Goal: Use online tool/utility: Utilize a website feature to perform a specific function

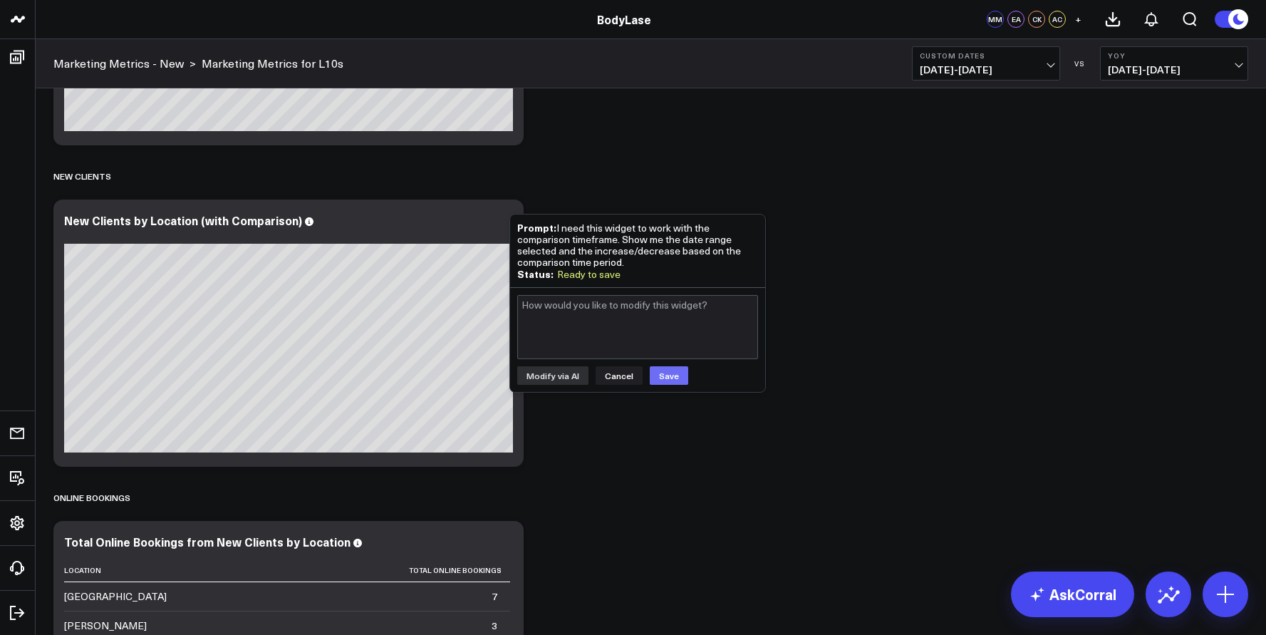
click at [666, 376] on button "Save" at bounding box center [669, 375] width 38 height 19
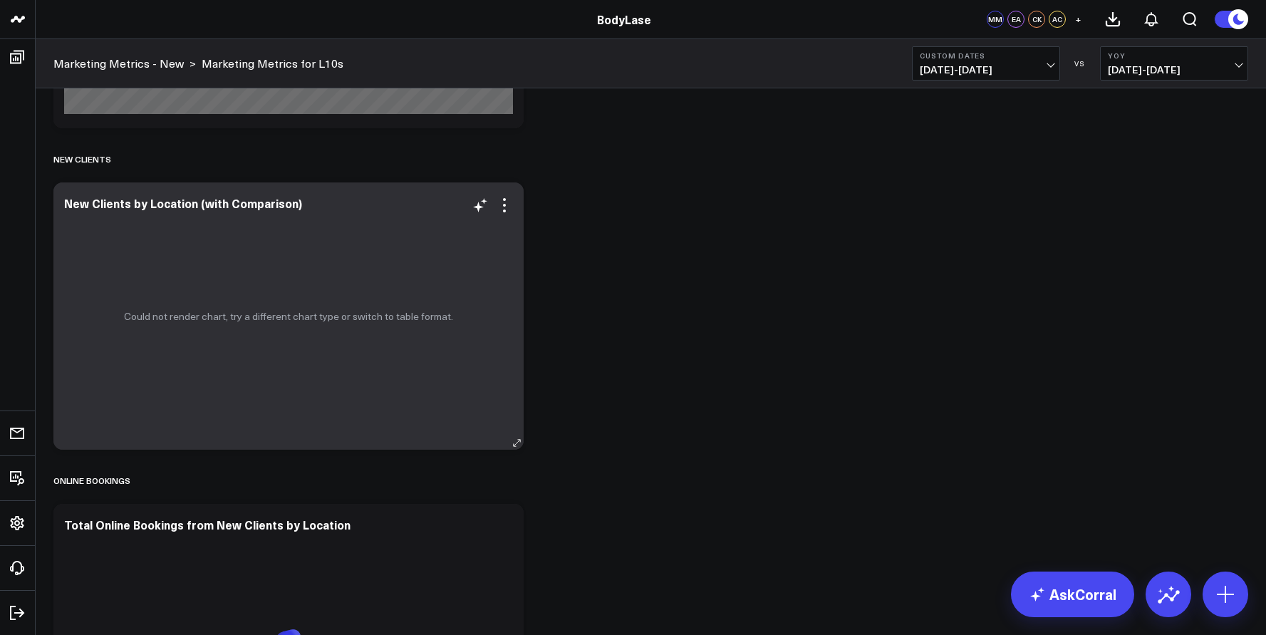
scroll to position [1664, 0]
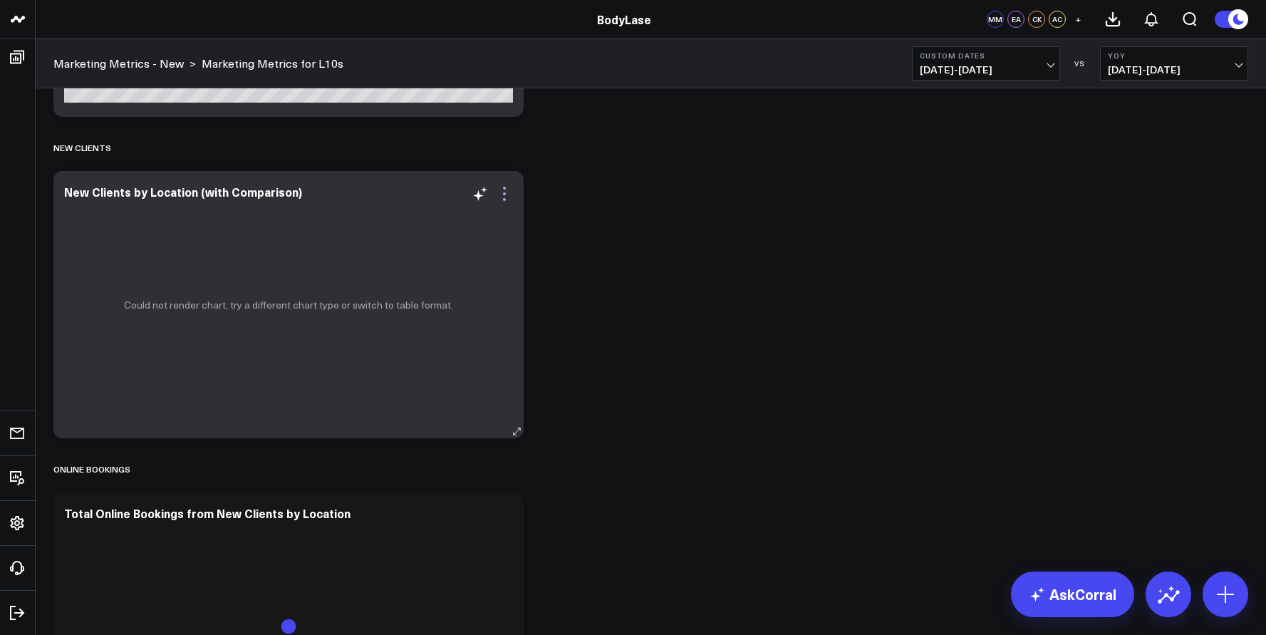
click at [507, 200] on icon at bounding box center [504, 193] width 17 height 17
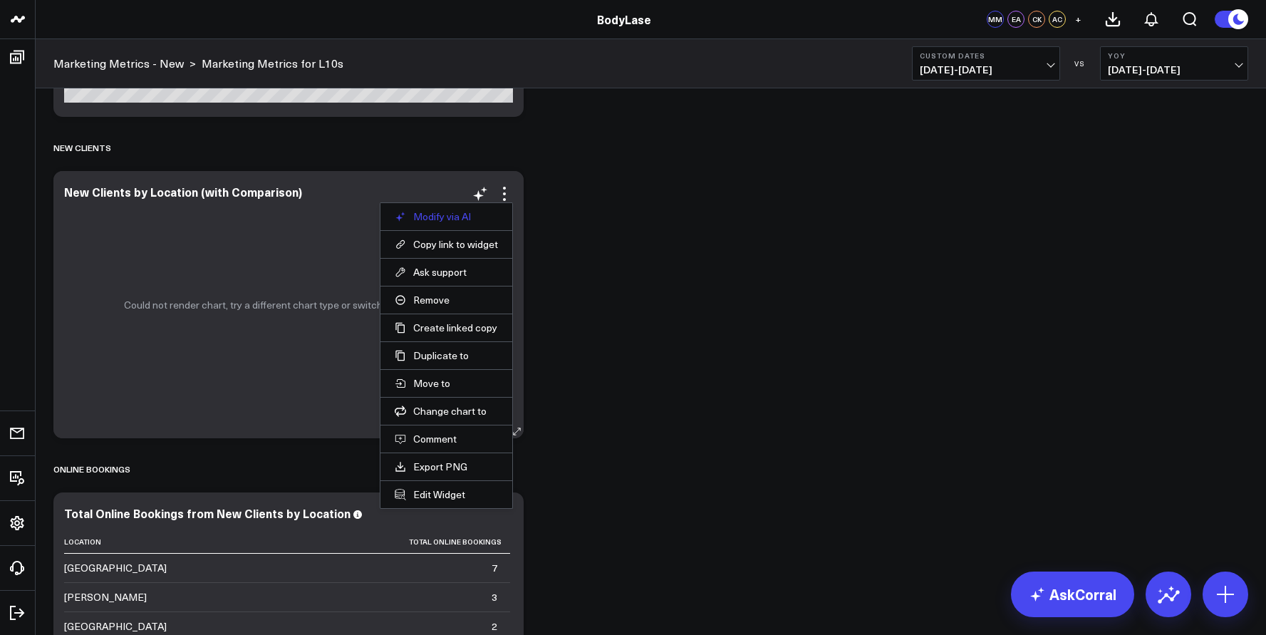
click at [453, 217] on button "Modify via AI" at bounding box center [446, 216] width 103 height 13
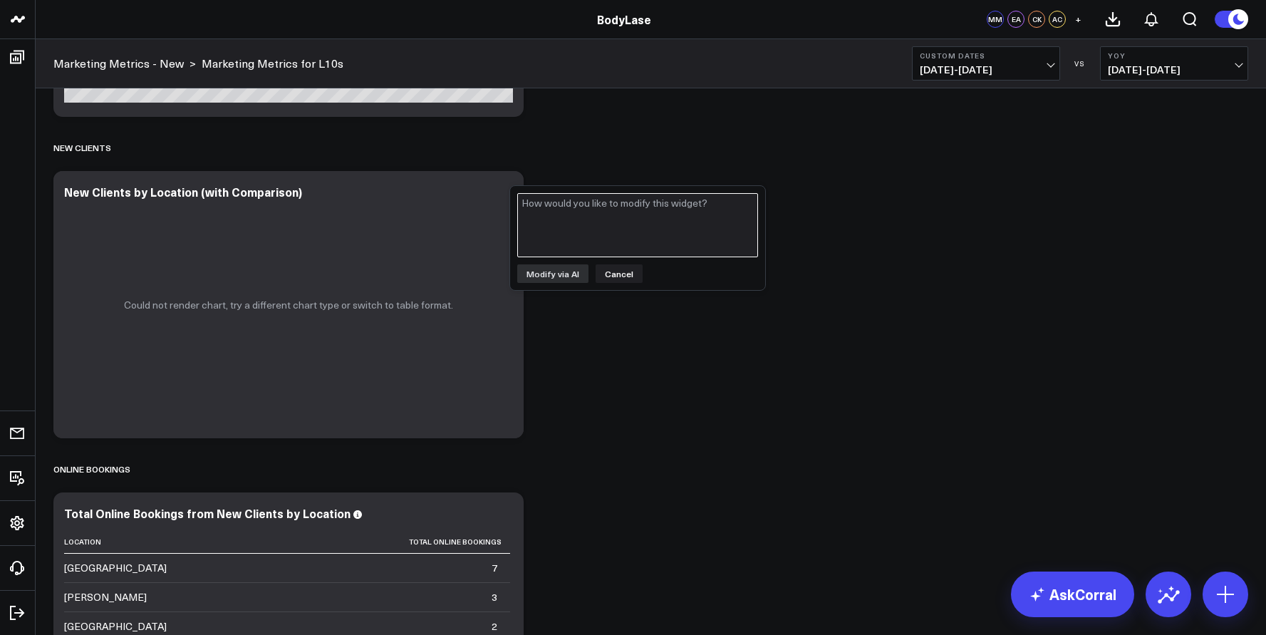
click at [597, 227] on textarea at bounding box center [637, 225] width 241 height 64
type textarea "can you revert to the prior version of this?"
click at [552, 276] on button "Modify via AI" at bounding box center [552, 273] width 71 height 19
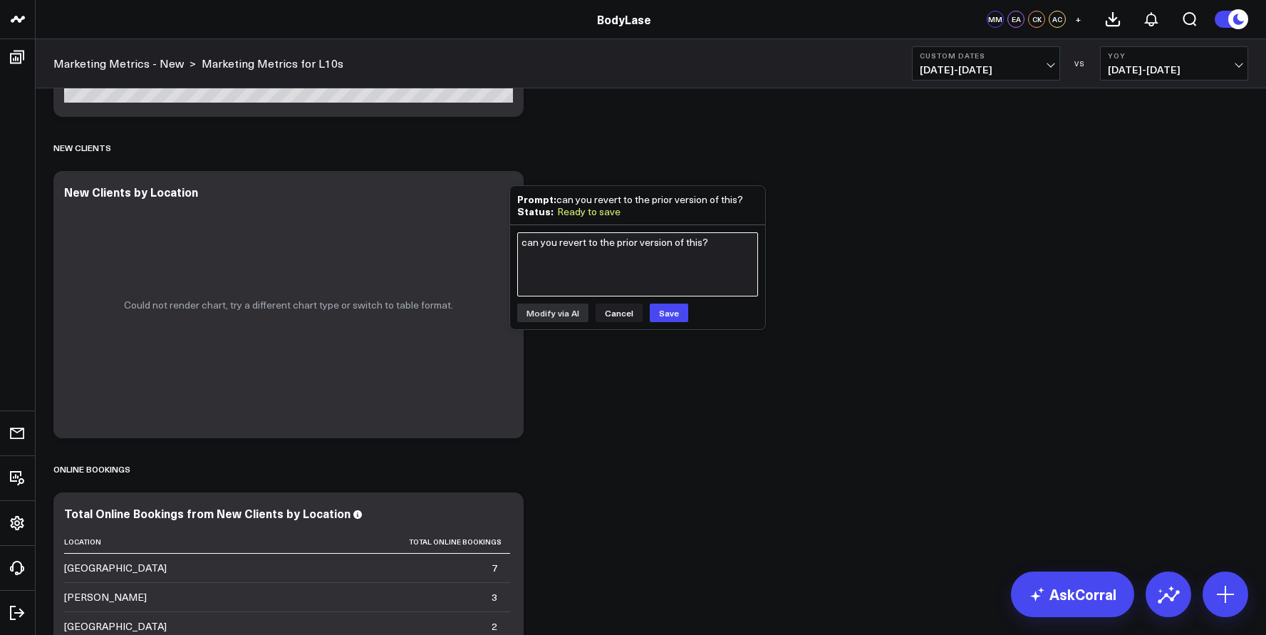
click at [564, 271] on textarea "can you revert to the prior version of this?" at bounding box center [637, 264] width 241 height 64
type textarea "Okay, this widget needs to be new clients, by location with the ability to see …"
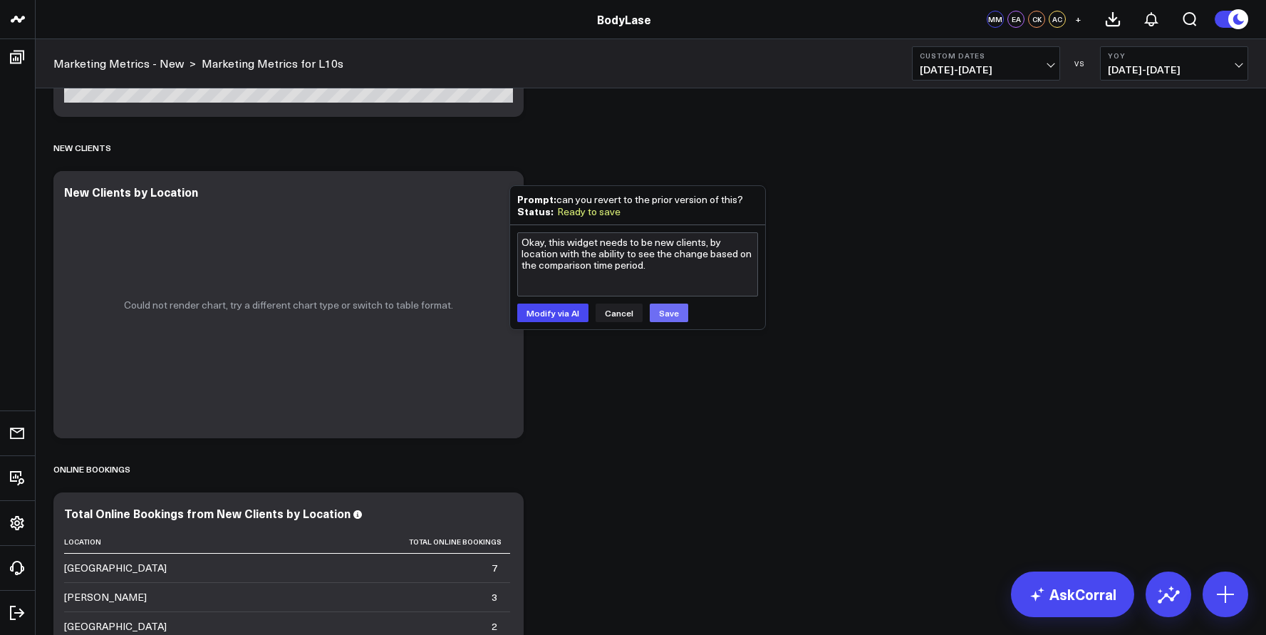
click at [671, 313] on button "Save" at bounding box center [669, 313] width 38 height 19
click at [549, 309] on button "Modify via AI" at bounding box center [552, 313] width 71 height 19
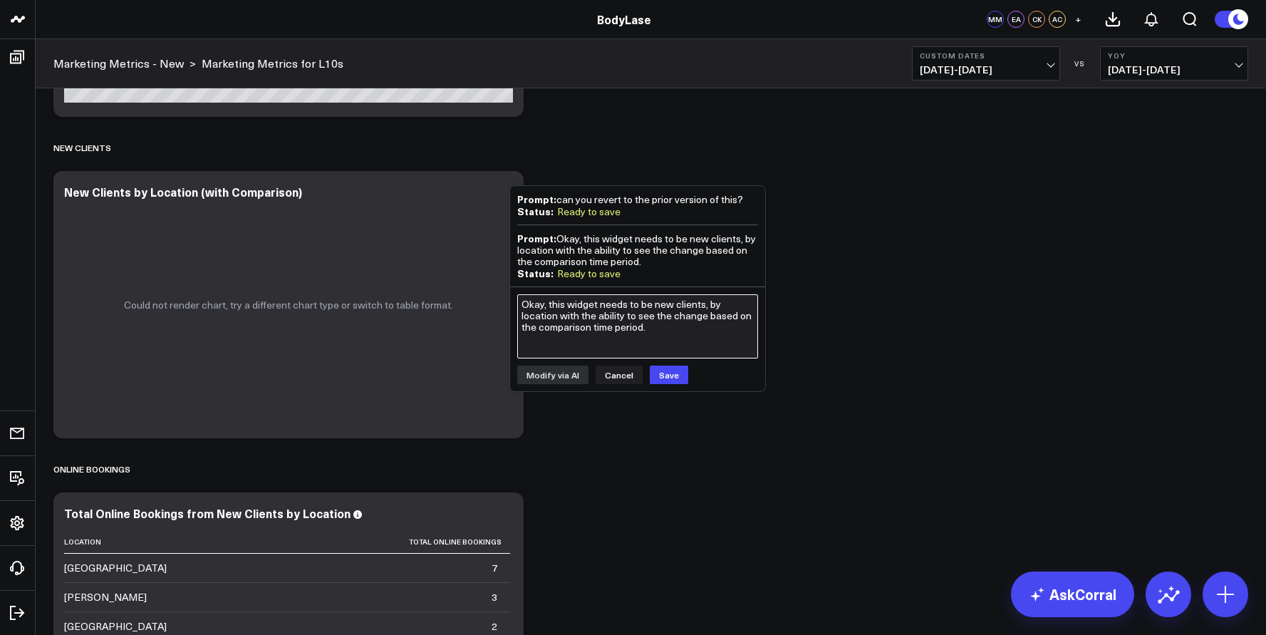
click at [607, 299] on textarea "Okay, this widget needs to be new clients, by location with the ability to see …" at bounding box center [637, 326] width 241 height 64
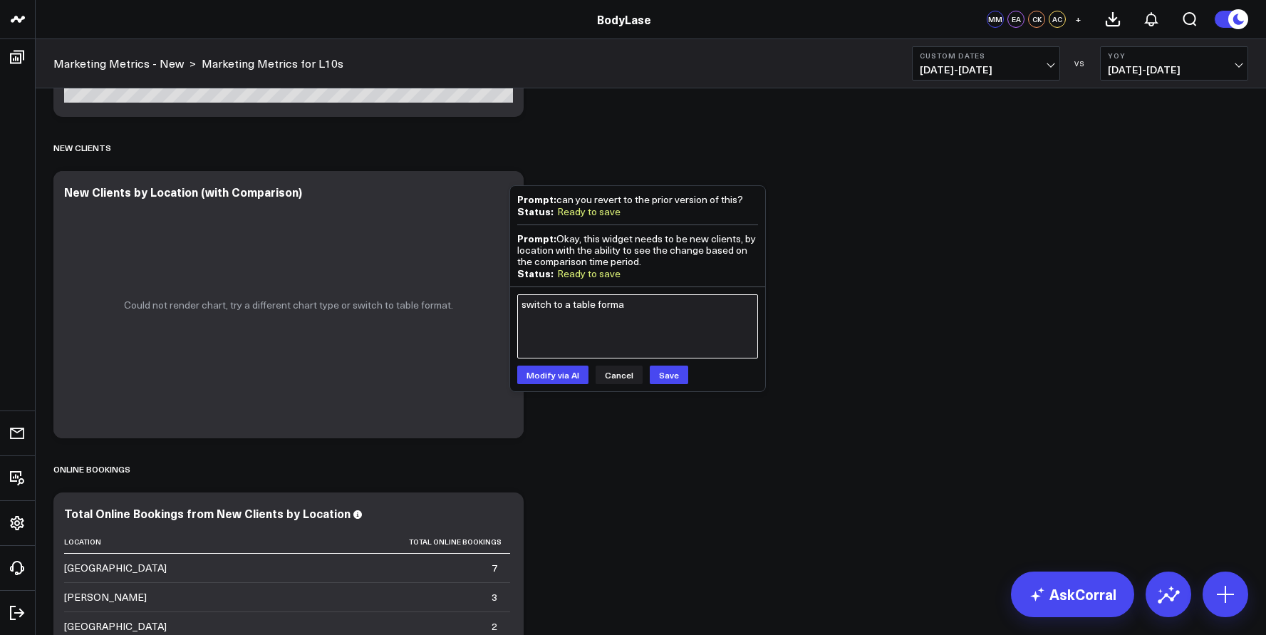
type textarea "switch to a table format"
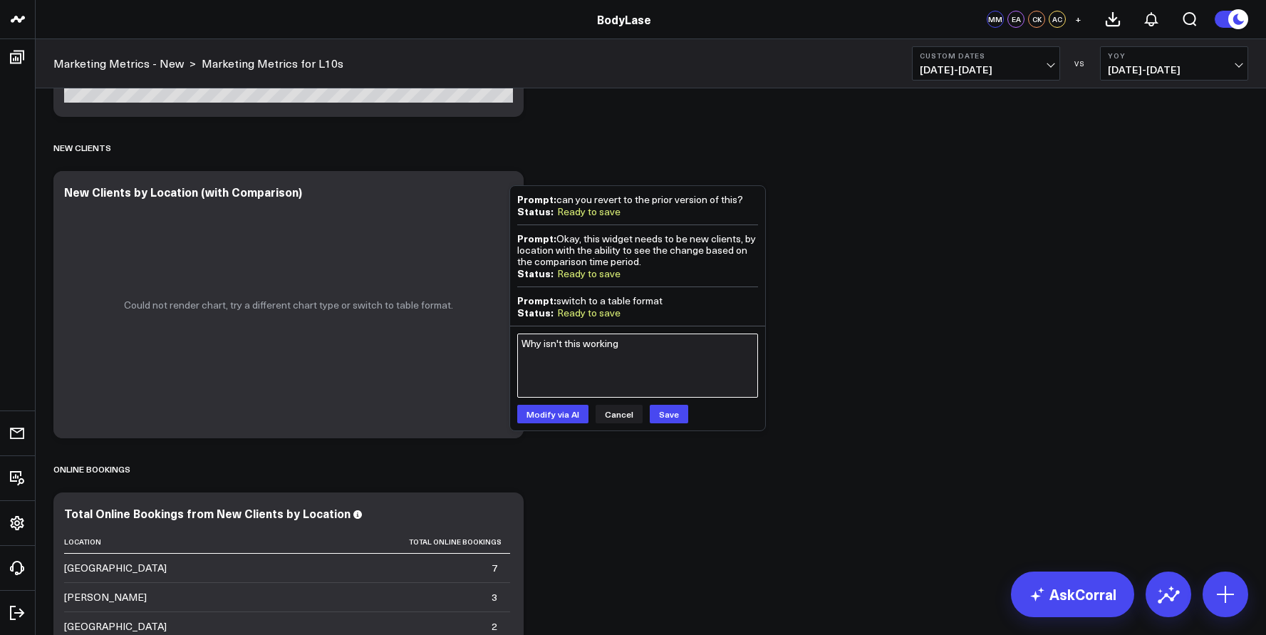
type textarea "Why isn't this working."
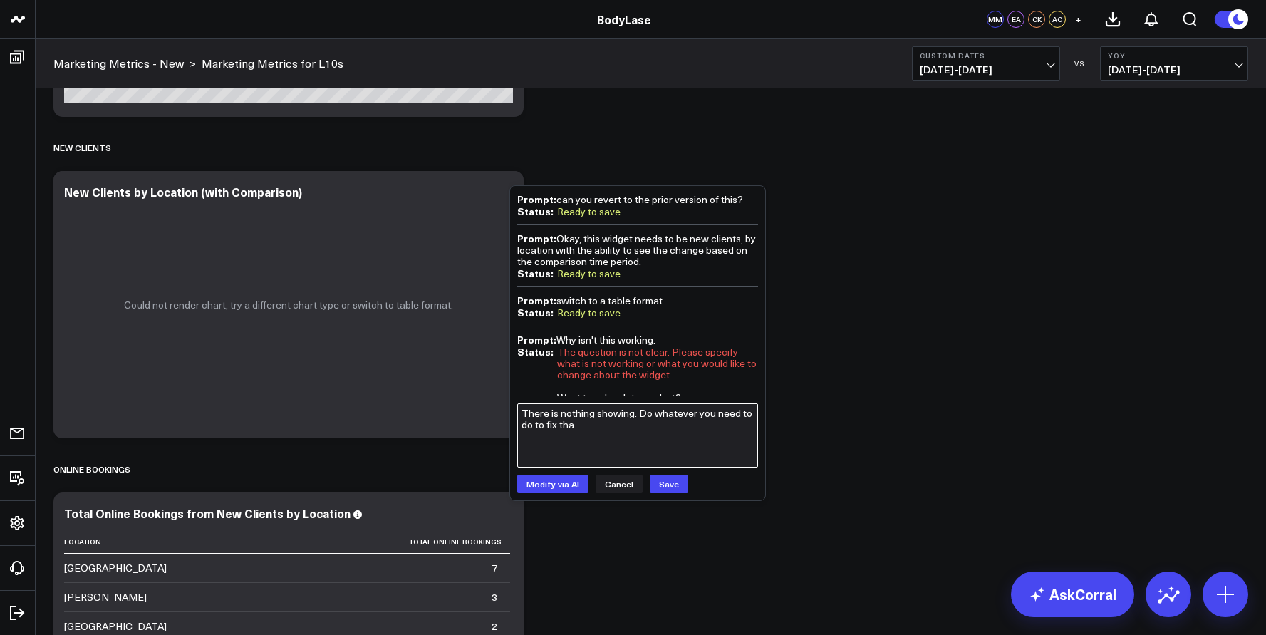
type textarea "There is nothing showing. Do whatever you need to do to fix that"
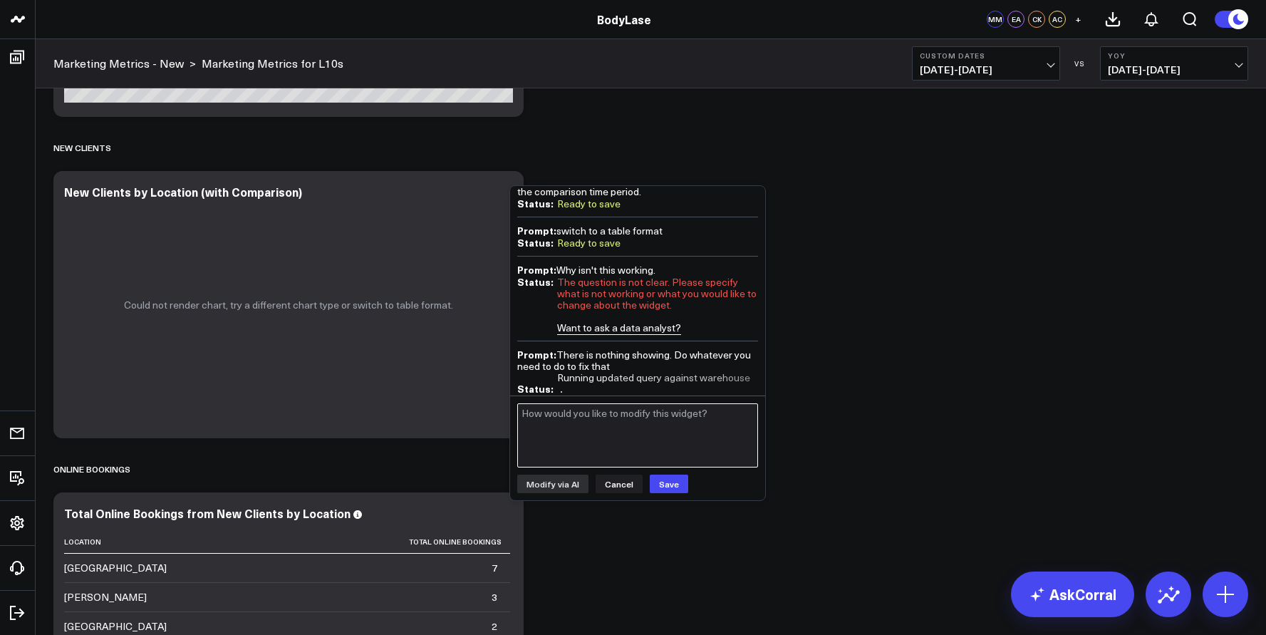
scroll to position [58, 0]
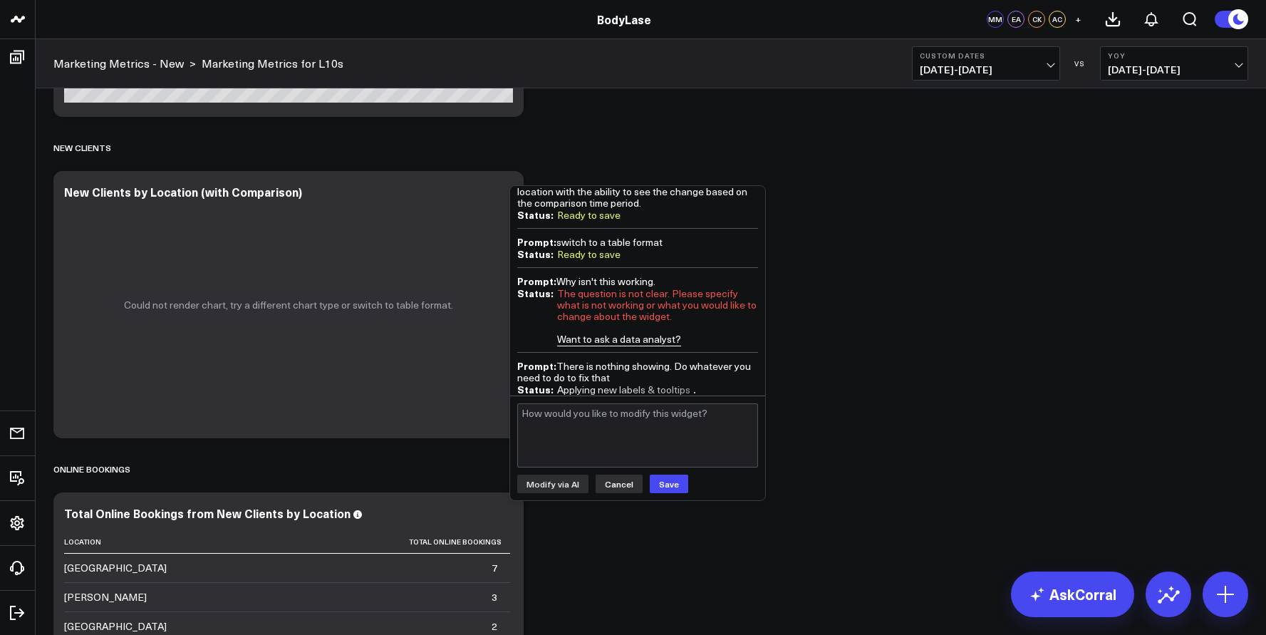
click at [608, 490] on button "Cancel" at bounding box center [619, 484] width 47 height 19
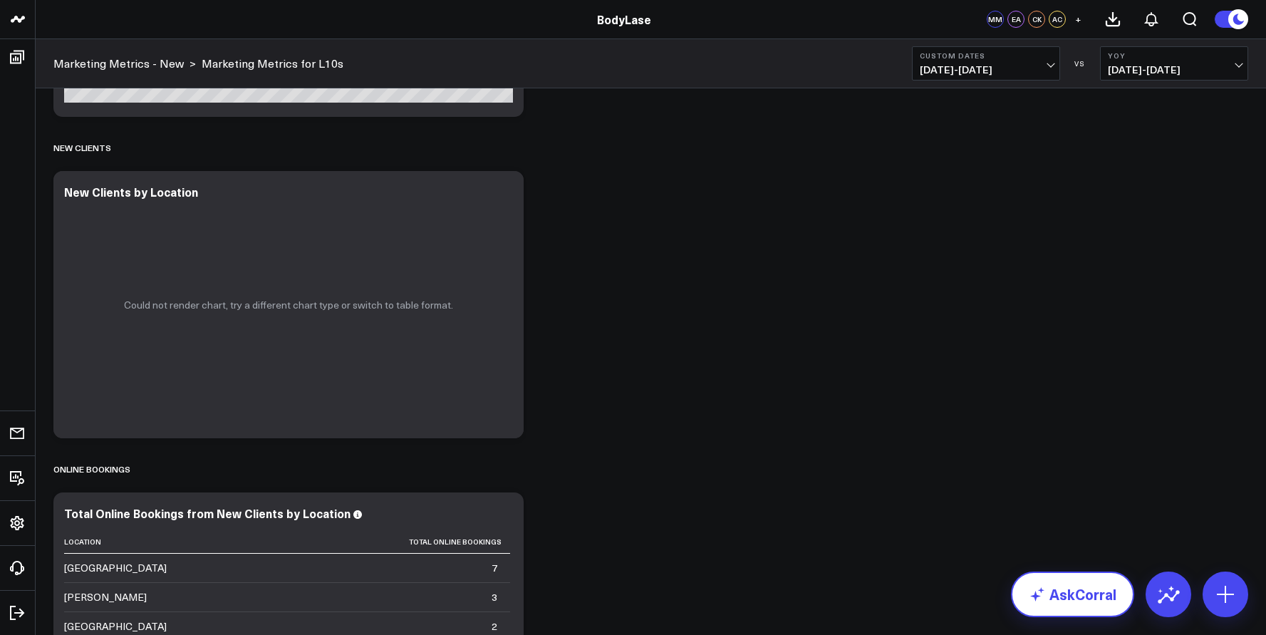
click at [1033, 578] on link "AskCorral" at bounding box center [1072, 595] width 123 height 46
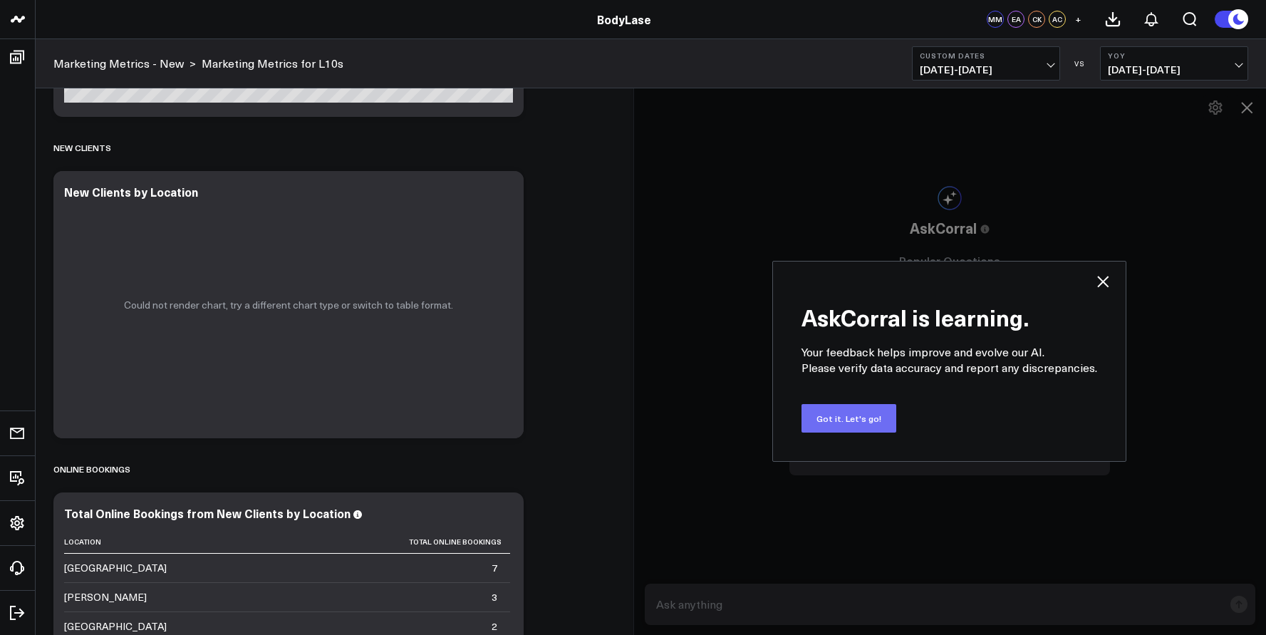
click at [846, 419] on button "Got it. Let's go!" at bounding box center [849, 418] width 95 height 29
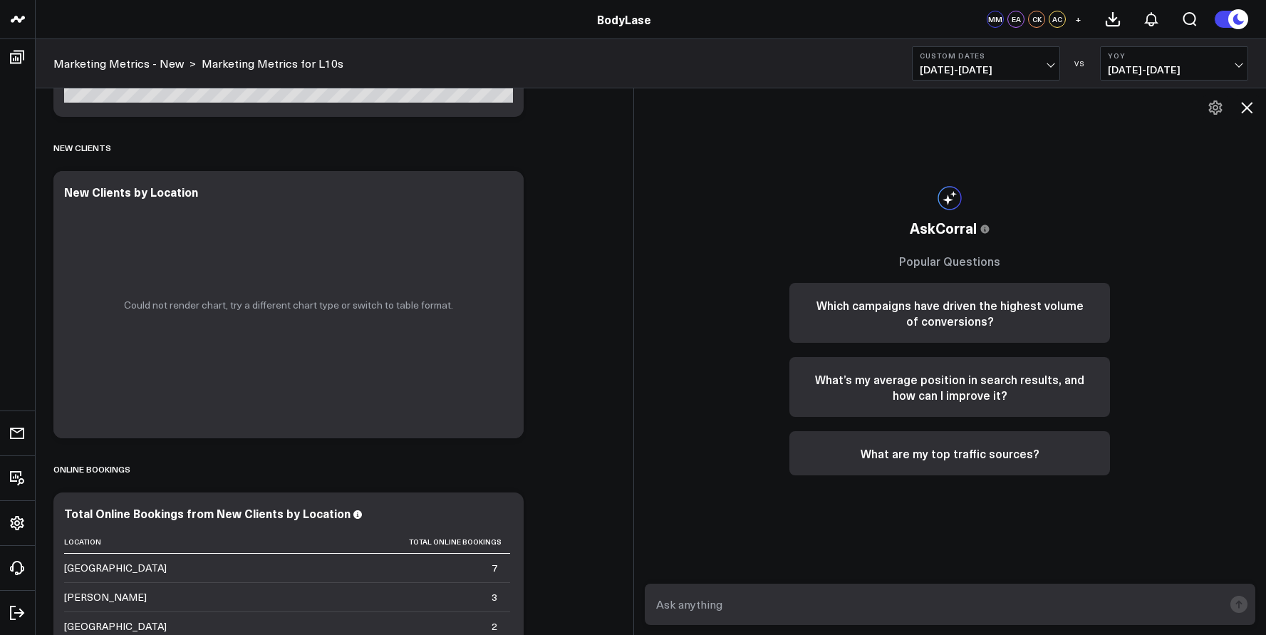
click at [686, 615] on textarea at bounding box center [939, 605] width 572 height 26
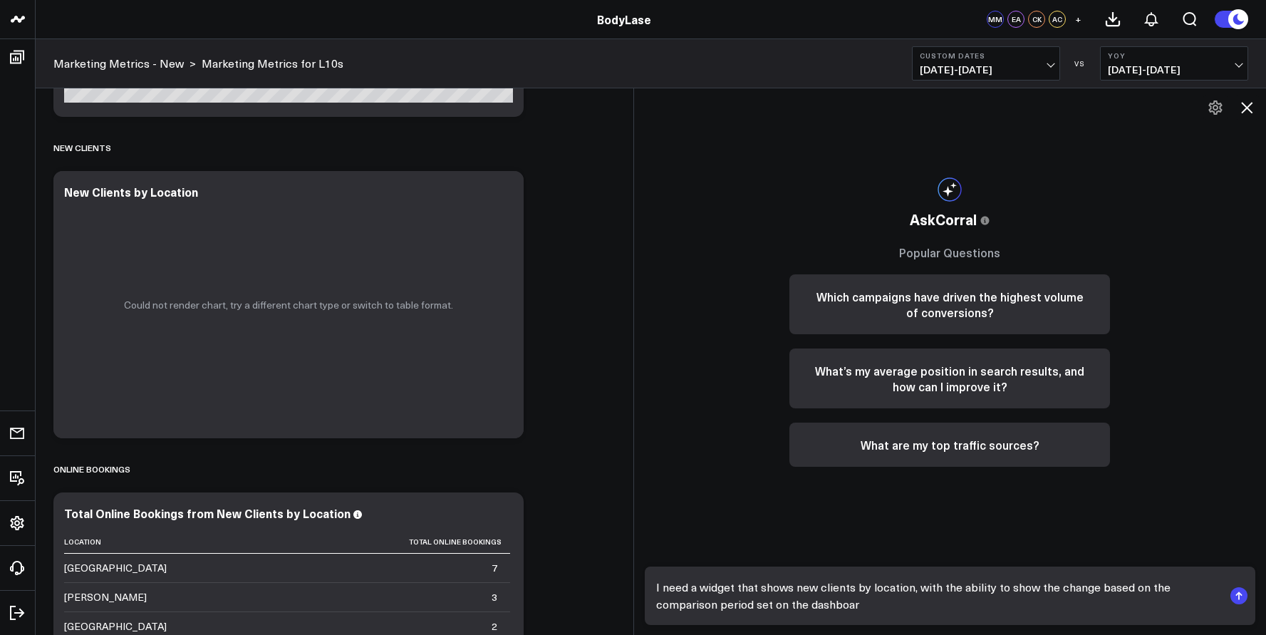
type textarea "I need a widget that shows new clients by location, with the ability to show th…"
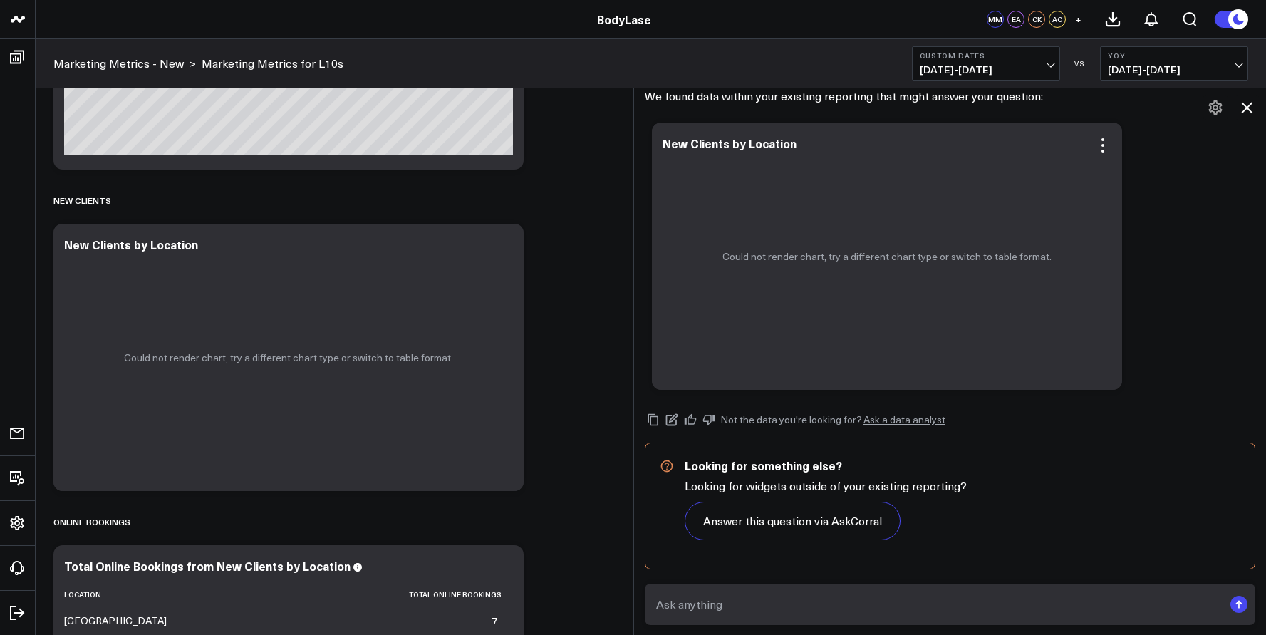
scroll to position [1591, 0]
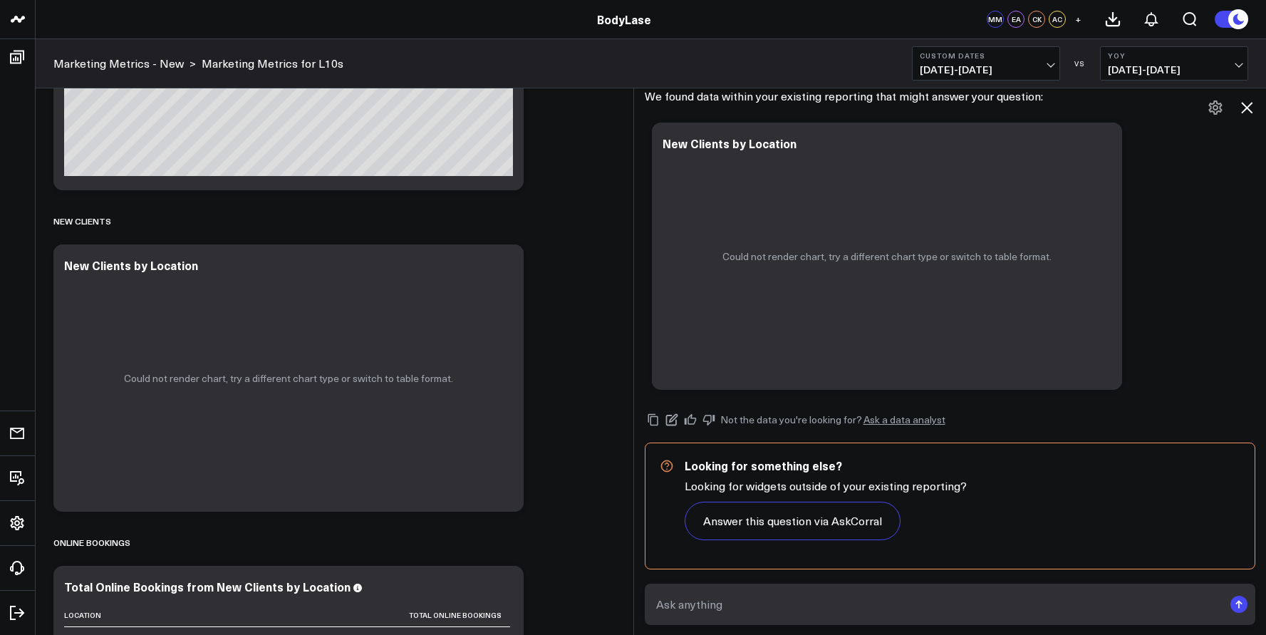
click at [714, 600] on textarea at bounding box center [939, 605] width 572 height 26
type textarea "okay, maybe just show me new clients by location."
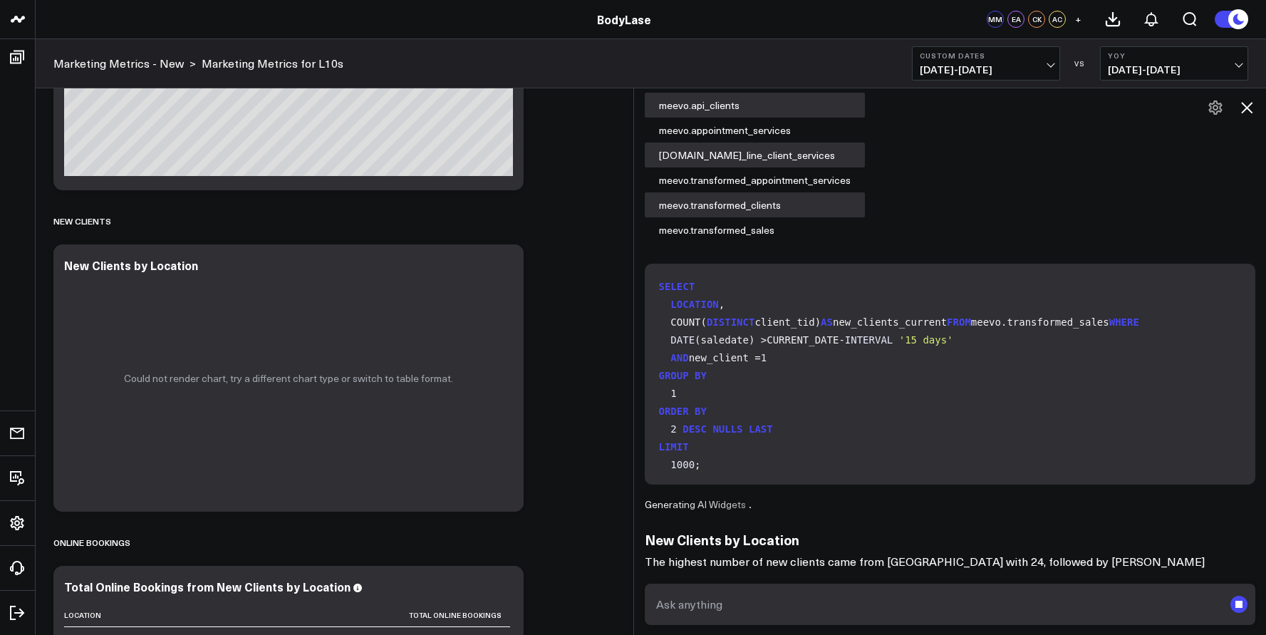
scroll to position [553, 0]
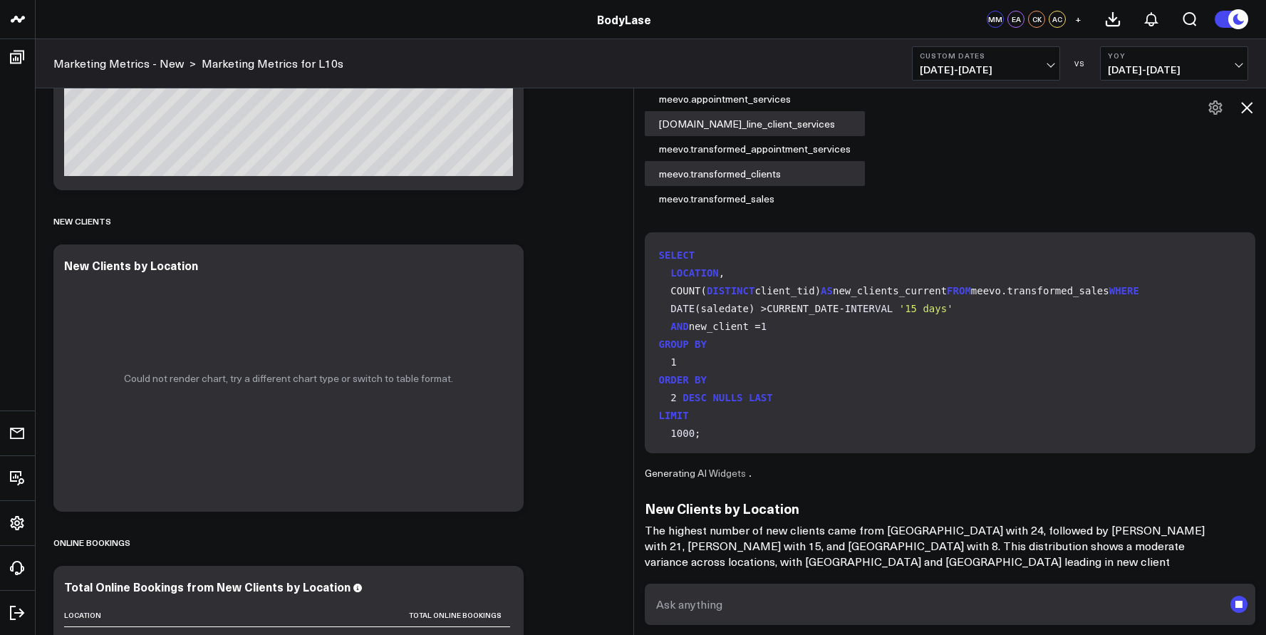
click at [752, 605] on textarea at bounding box center [939, 605] width 572 height 26
type textarea "put that in a table please."
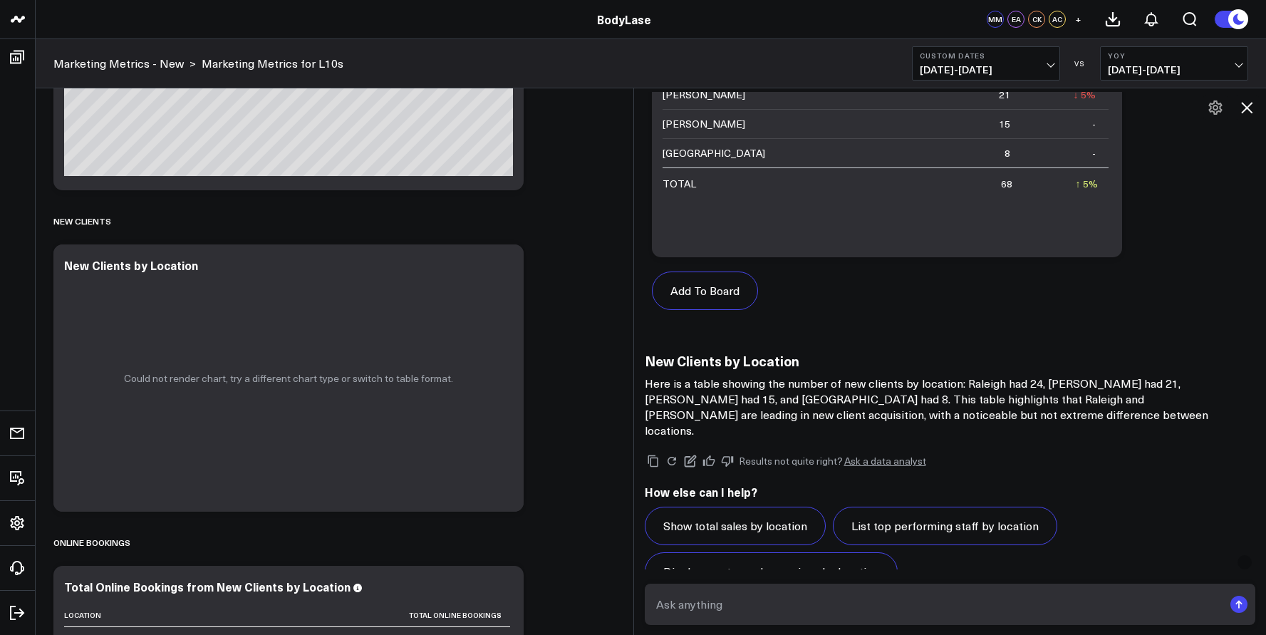
scroll to position [2730, 0]
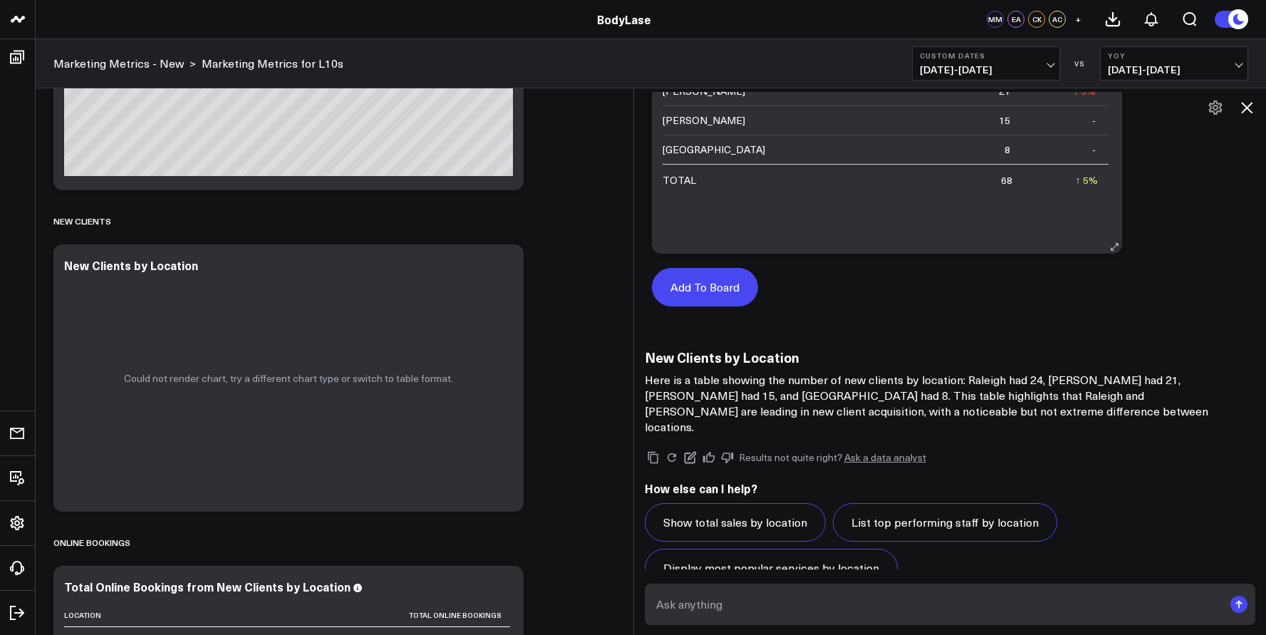
click at [709, 278] on button "Add To Board" at bounding box center [705, 287] width 106 height 38
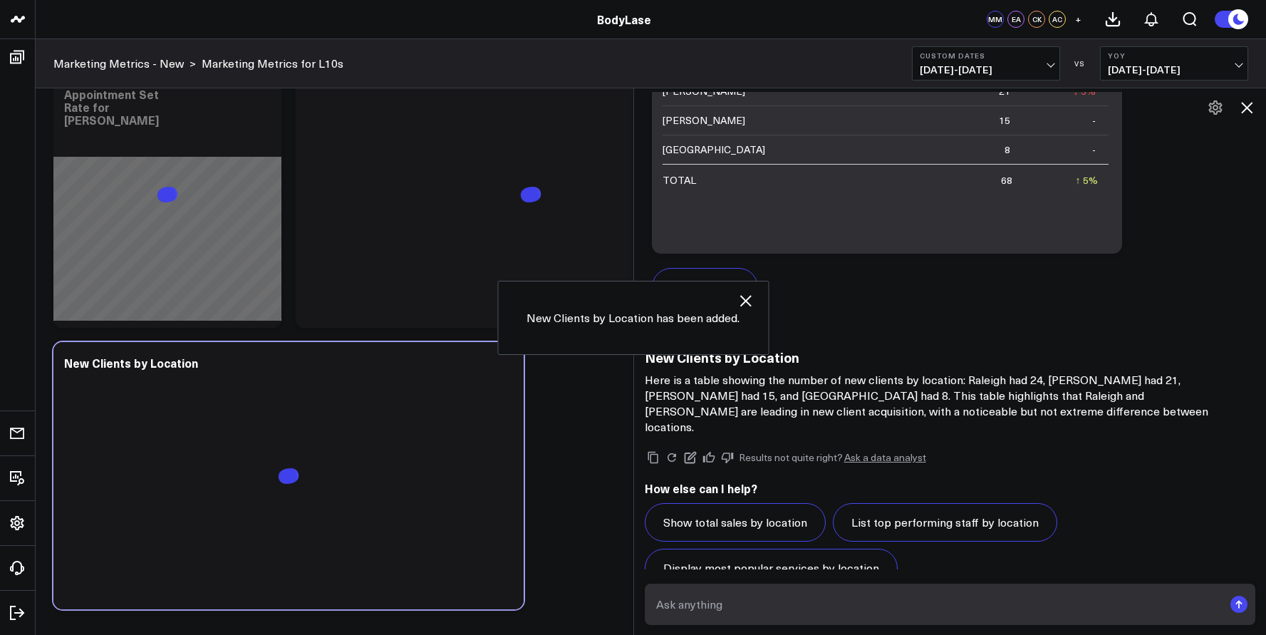
scroll to position [2484, 0]
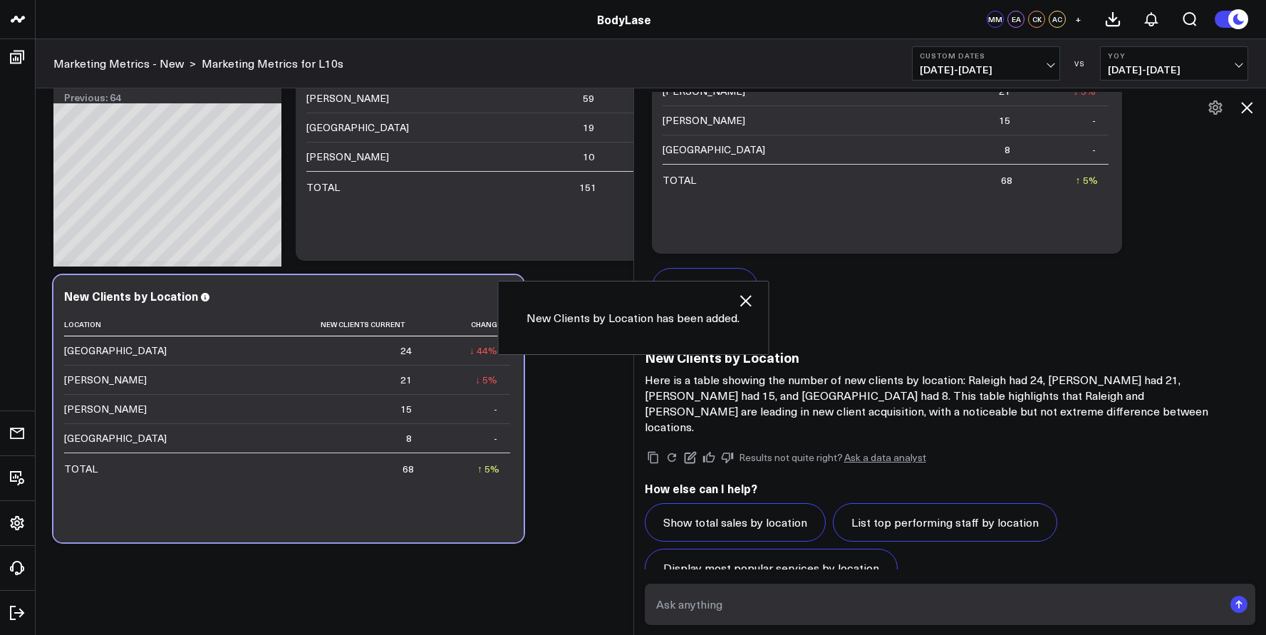
click at [1252, 109] on icon at bounding box center [1247, 107] width 17 height 17
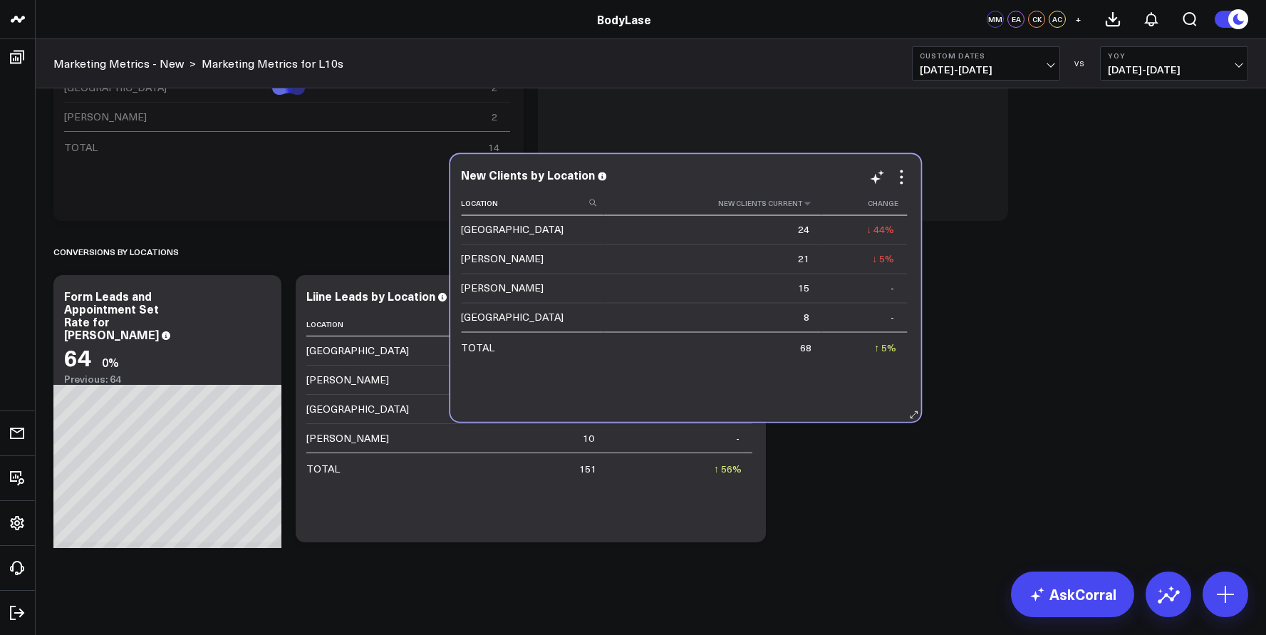
scroll to position [2203, 0]
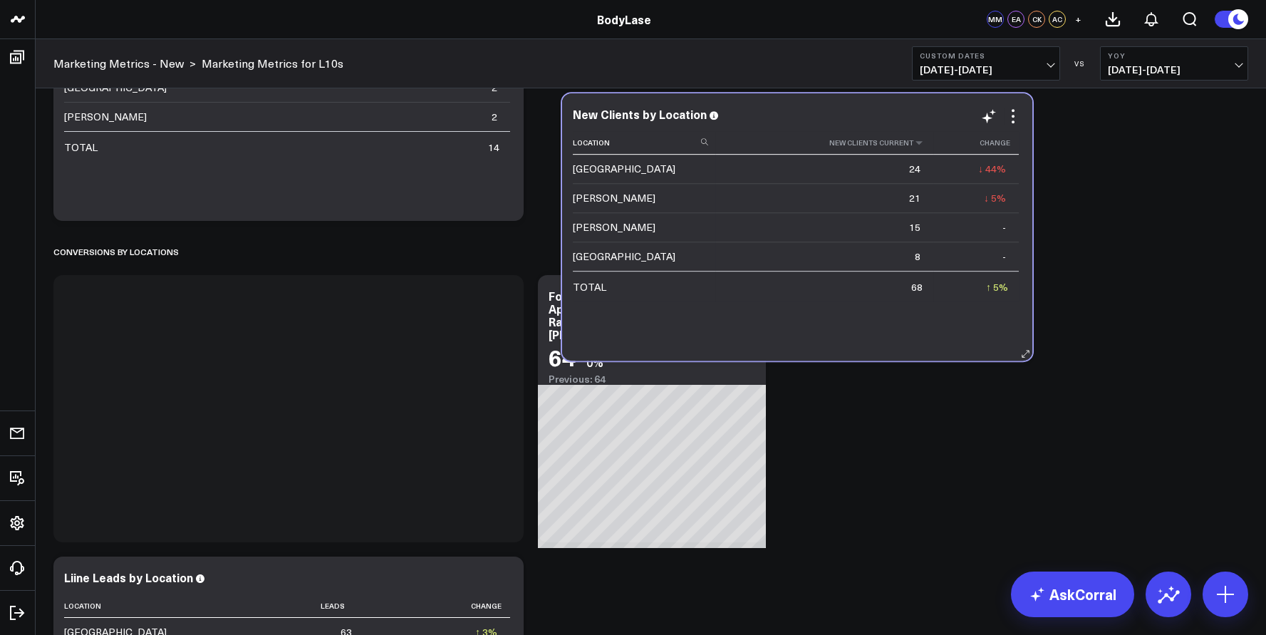
drag, startPoint x: 244, startPoint y: 575, endPoint x: 742, endPoint y: 137, distance: 663.5
click at [742, 137] on div "New Clients by Location Location New Clients Current Change [GEOGRAPHIC_DATA] 2…" at bounding box center [797, 227] width 449 height 239
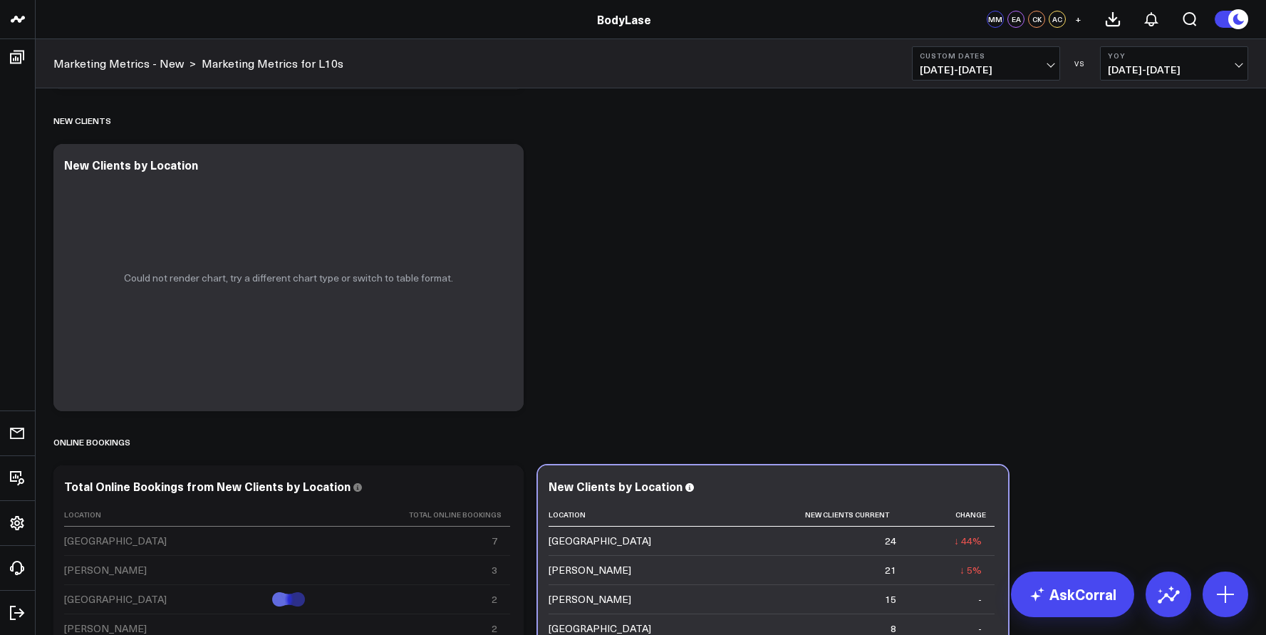
scroll to position [1623, 0]
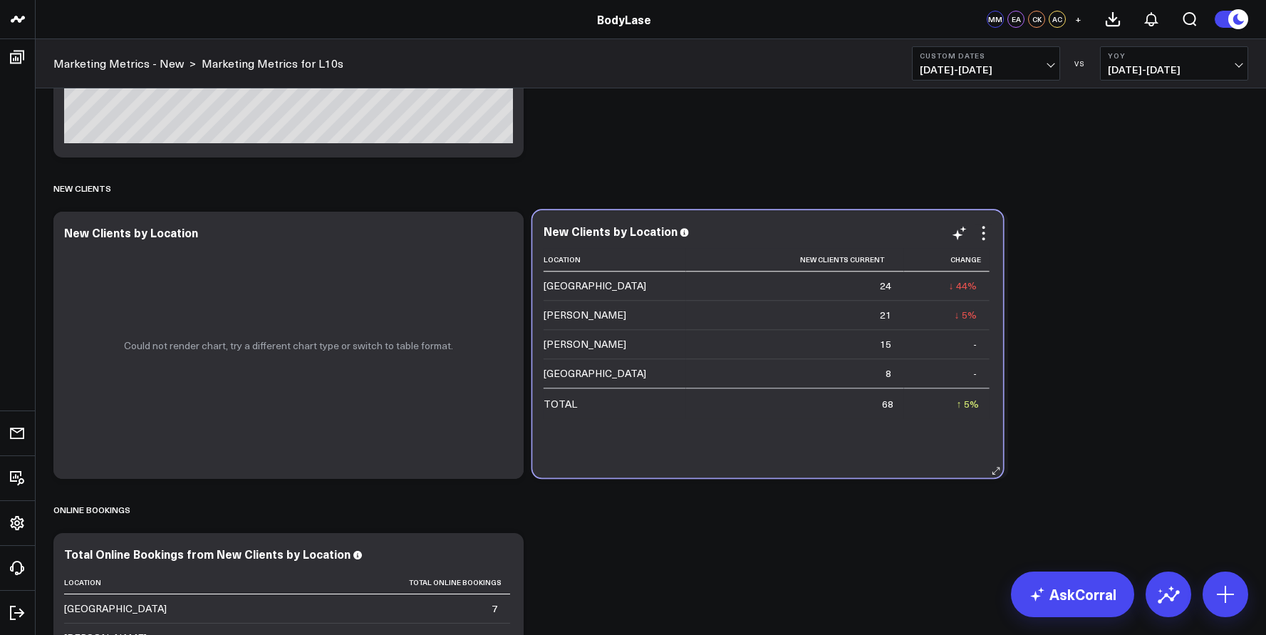
drag, startPoint x: 719, startPoint y: 557, endPoint x: 713, endPoint y: 234, distance: 322.9
click at [713, 234] on div "New Clients by Location" at bounding box center [768, 230] width 449 height 13
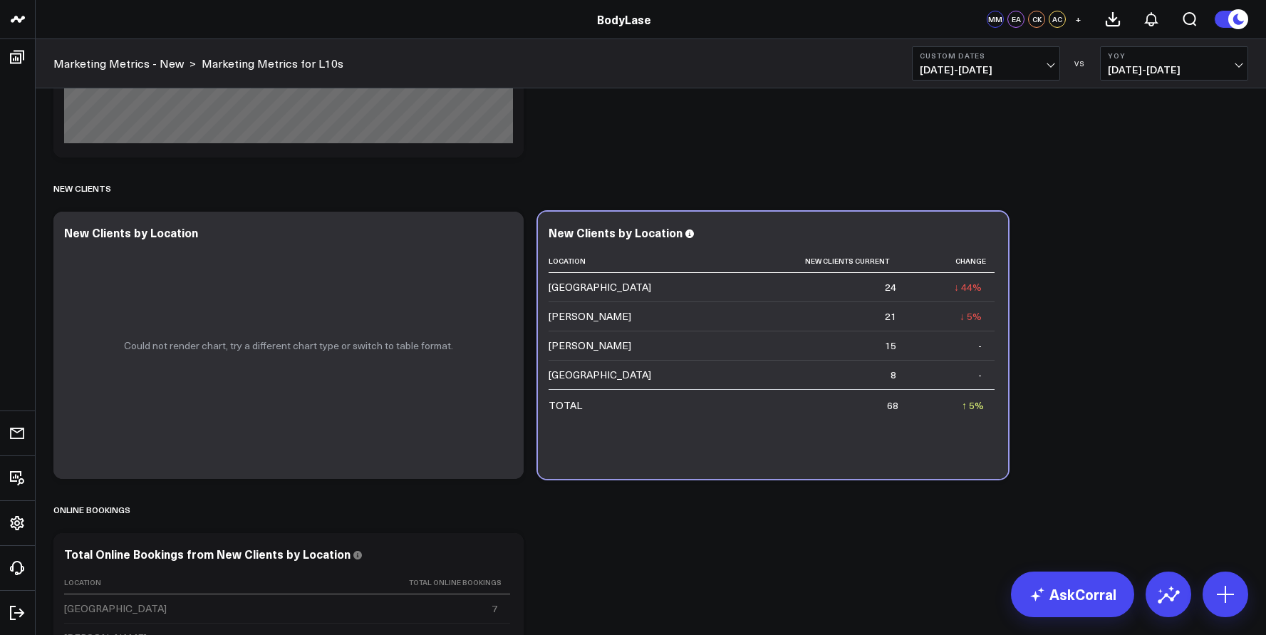
click at [1032, 61] on button "Custom Dates [DATE] - [DATE]" at bounding box center [986, 63] width 148 height 34
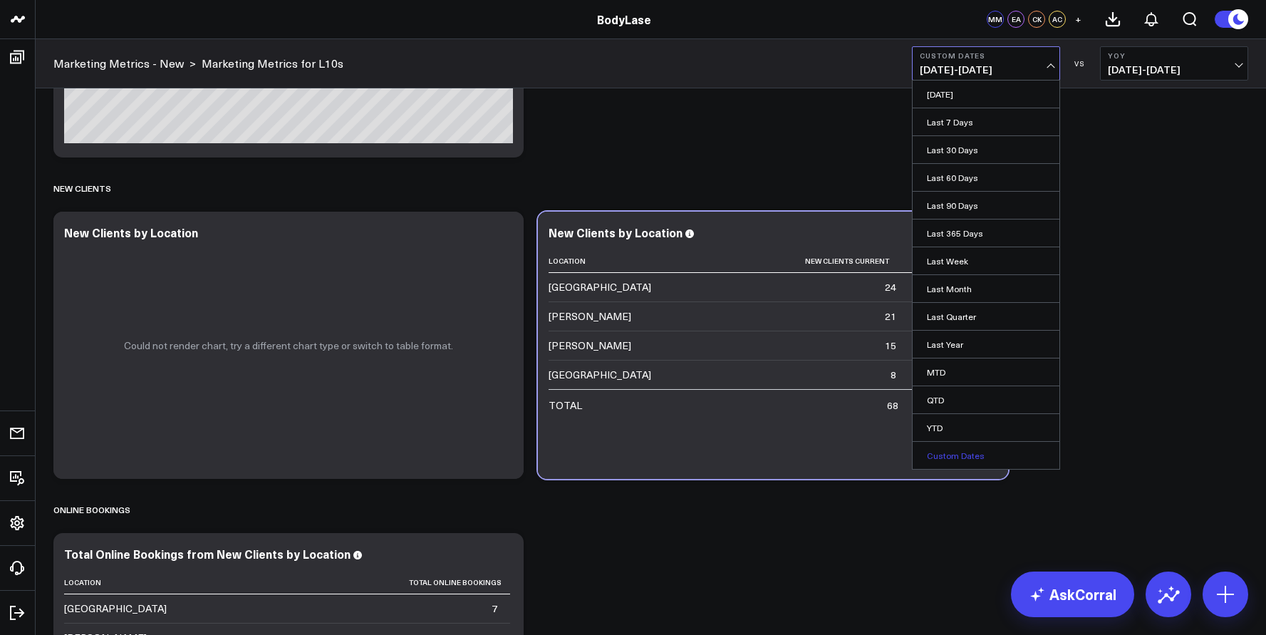
click at [955, 450] on link "Custom Dates" at bounding box center [986, 455] width 147 height 27
select select "7"
select select "2025"
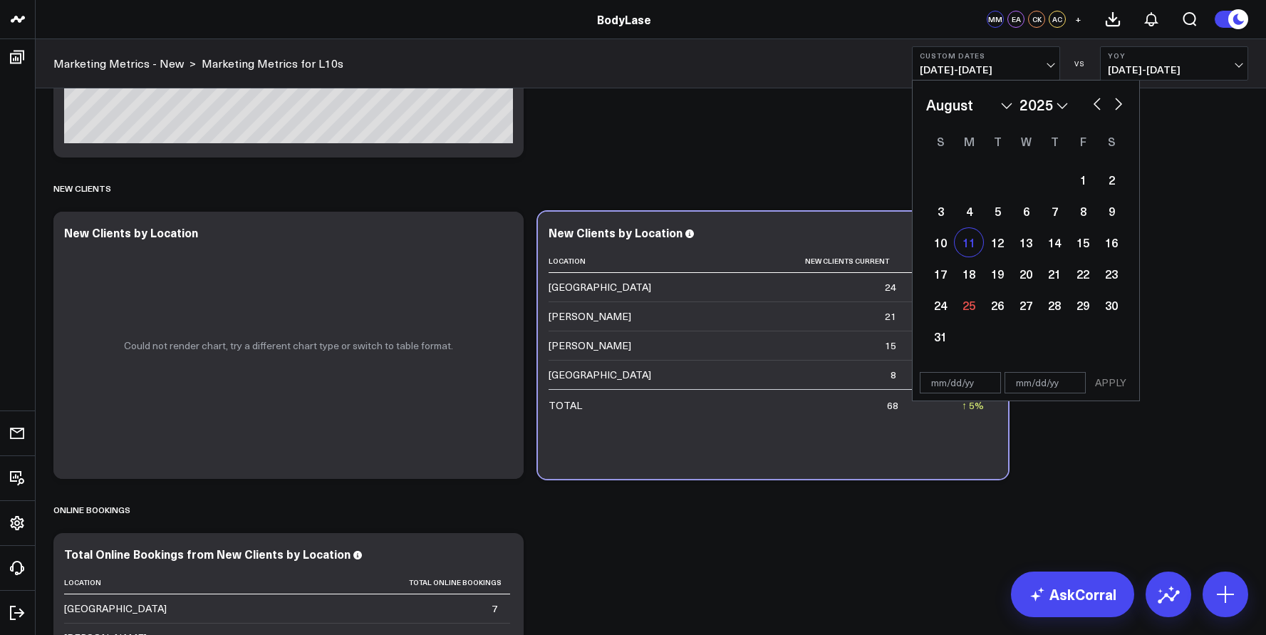
click at [970, 246] on div "11" at bounding box center [969, 242] width 29 height 29
type input "[DATE]"
select select "7"
select select "2025"
click at [933, 289] on div "1 2 3 4 5 6 7 8 9 10 11 12 13 14 15 16 17 18 19 20 21 22 23 24 25 26 27 28 29 3…" at bounding box center [1026, 258] width 200 height 188
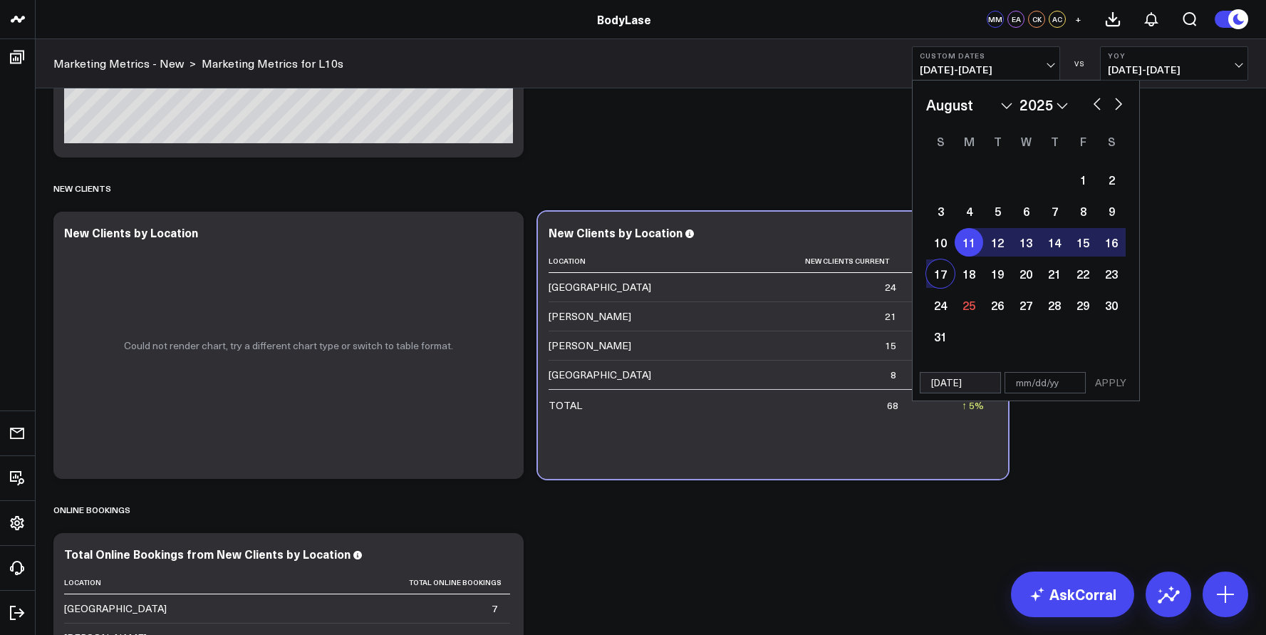
click at [938, 278] on div "17" at bounding box center [940, 273] width 29 height 29
type input "[DATE]"
select select "7"
select select "2025"
click at [1106, 383] on button "APPLY" at bounding box center [1111, 382] width 43 height 21
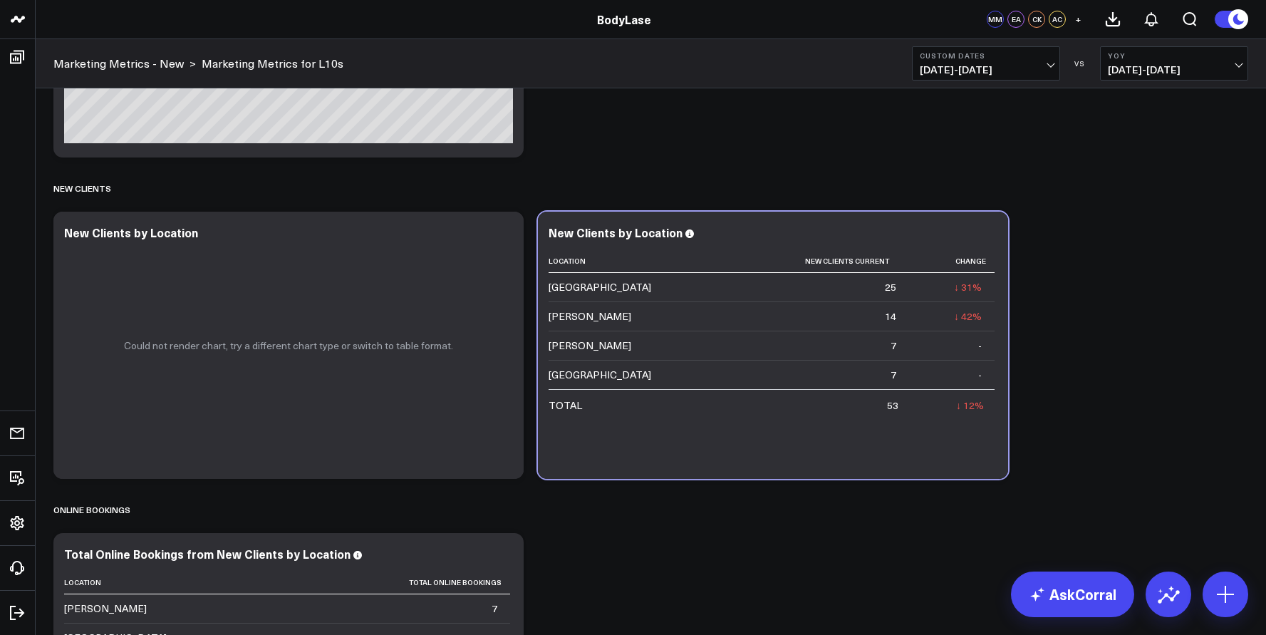
click at [1038, 53] on b "Custom Dates" at bounding box center [986, 55] width 133 height 9
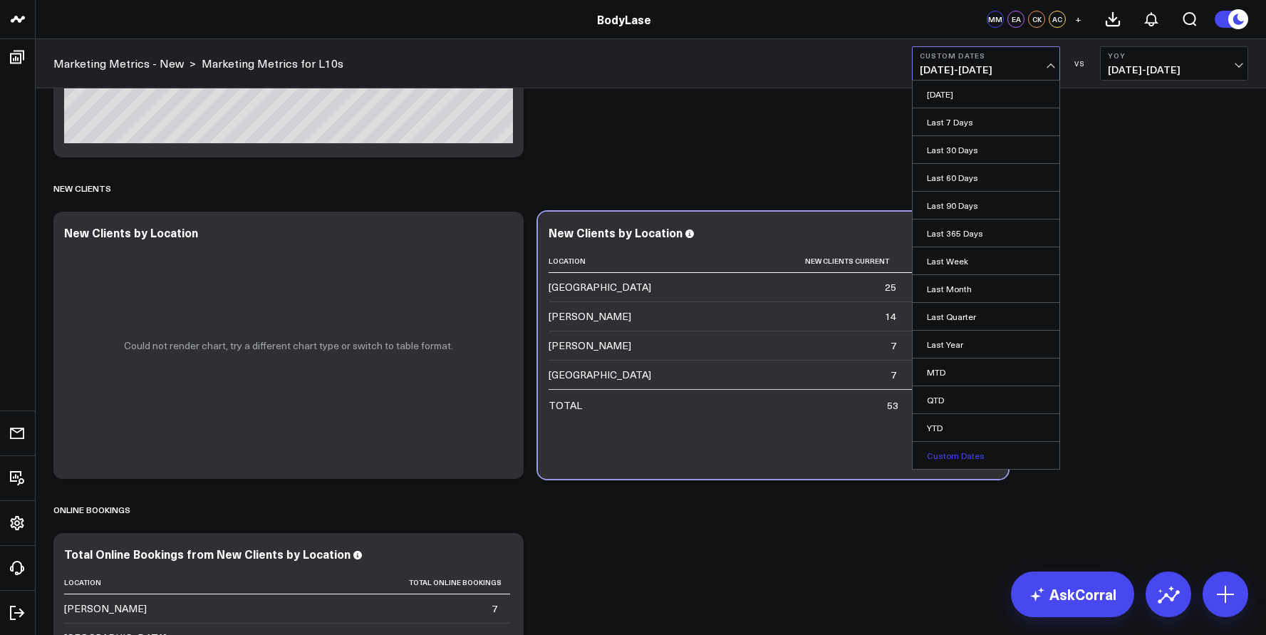
click at [957, 457] on link "Custom Dates" at bounding box center [986, 455] width 147 height 27
select select "7"
select select "2025"
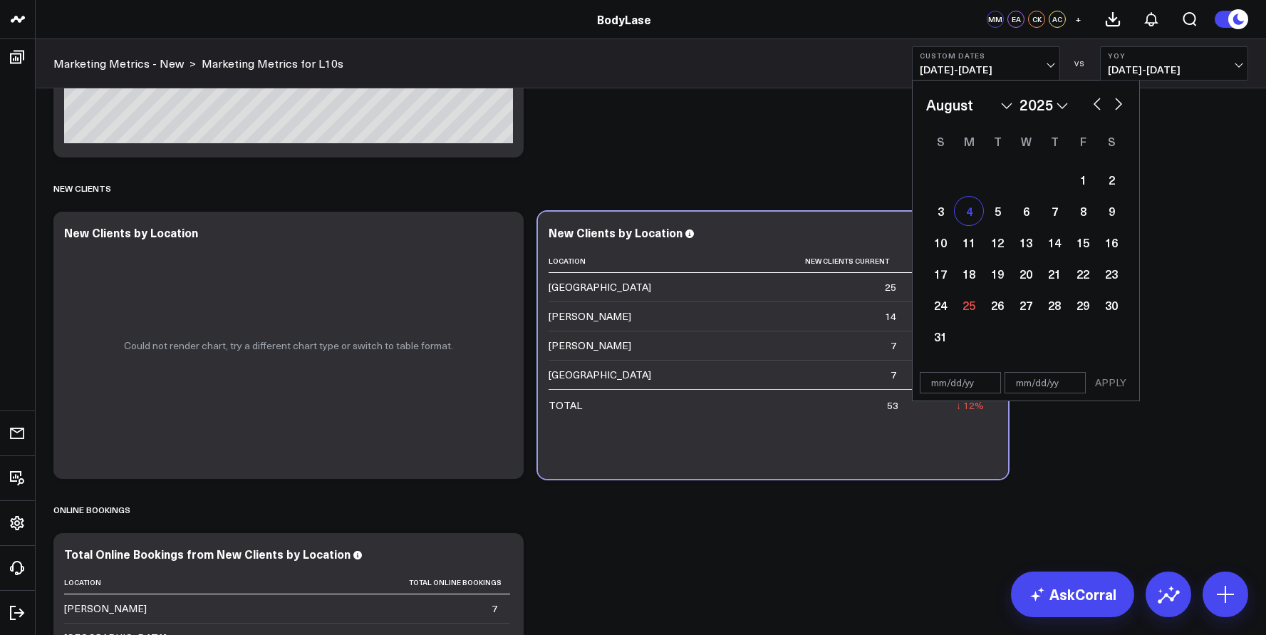
click at [965, 201] on div "4" at bounding box center [969, 211] width 29 height 29
type input "[DATE]"
select select "7"
select select "2025"
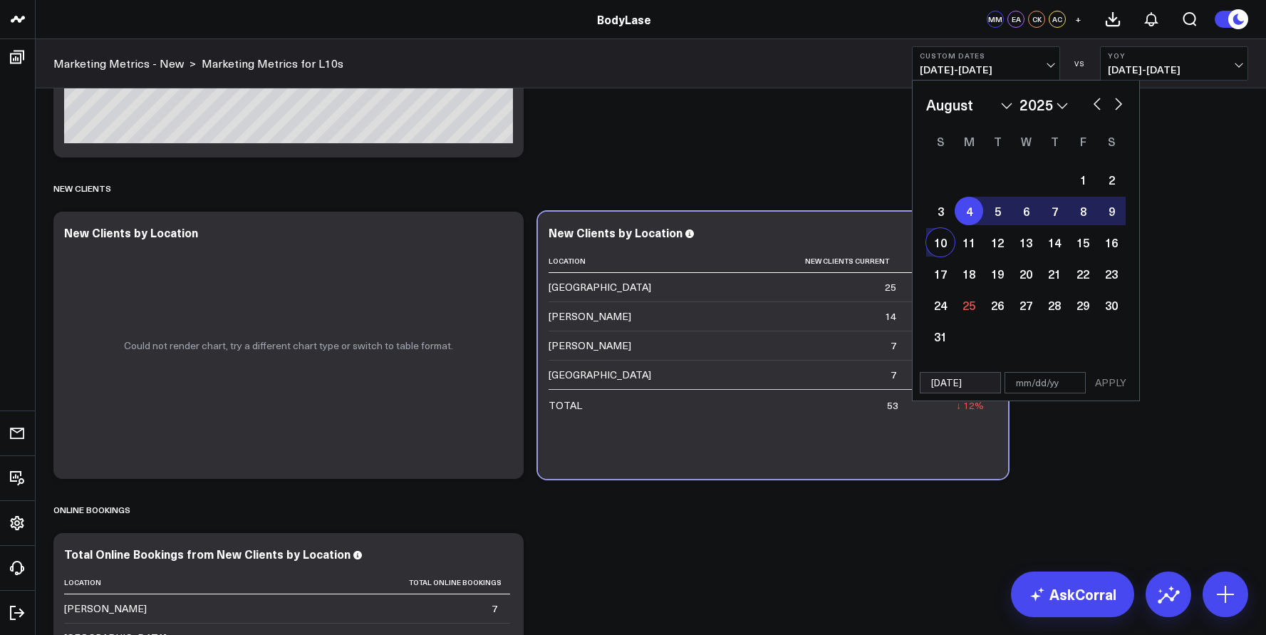
click at [946, 234] on div "10" at bounding box center [940, 242] width 29 height 29
type input "[DATE]"
select select "7"
select select "2025"
click at [1118, 386] on button "APPLY" at bounding box center [1111, 382] width 43 height 21
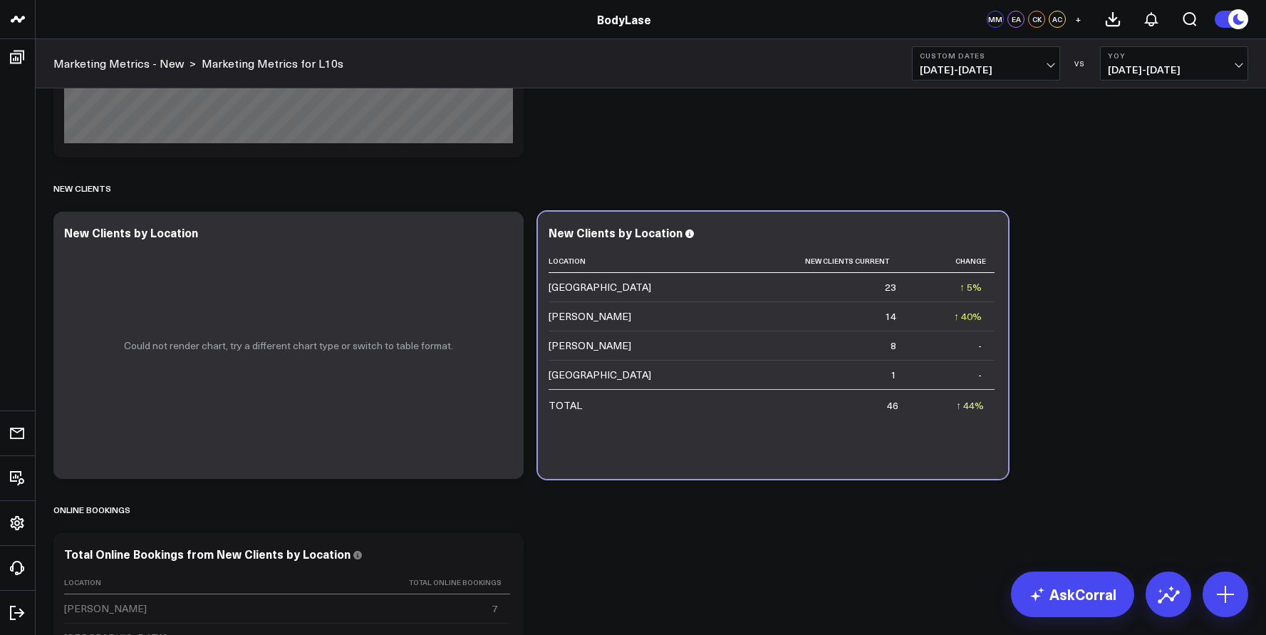
click at [1204, 65] on span "[DATE] - [DATE]" at bounding box center [1174, 69] width 133 height 11
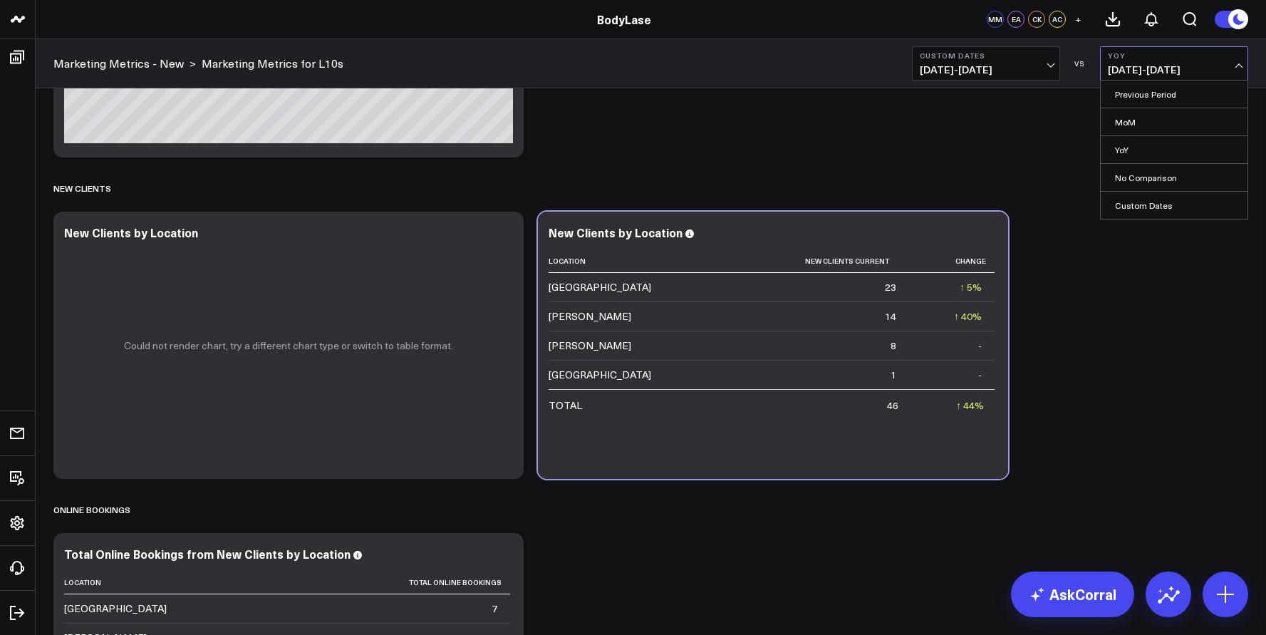
click at [1204, 65] on span "[DATE] - [DATE]" at bounding box center [1174, 69] width 133 height 11
click at [1021, 67] on span "[DATE] - [DATE]" at bounding box center [986, 69] width 133 height 11
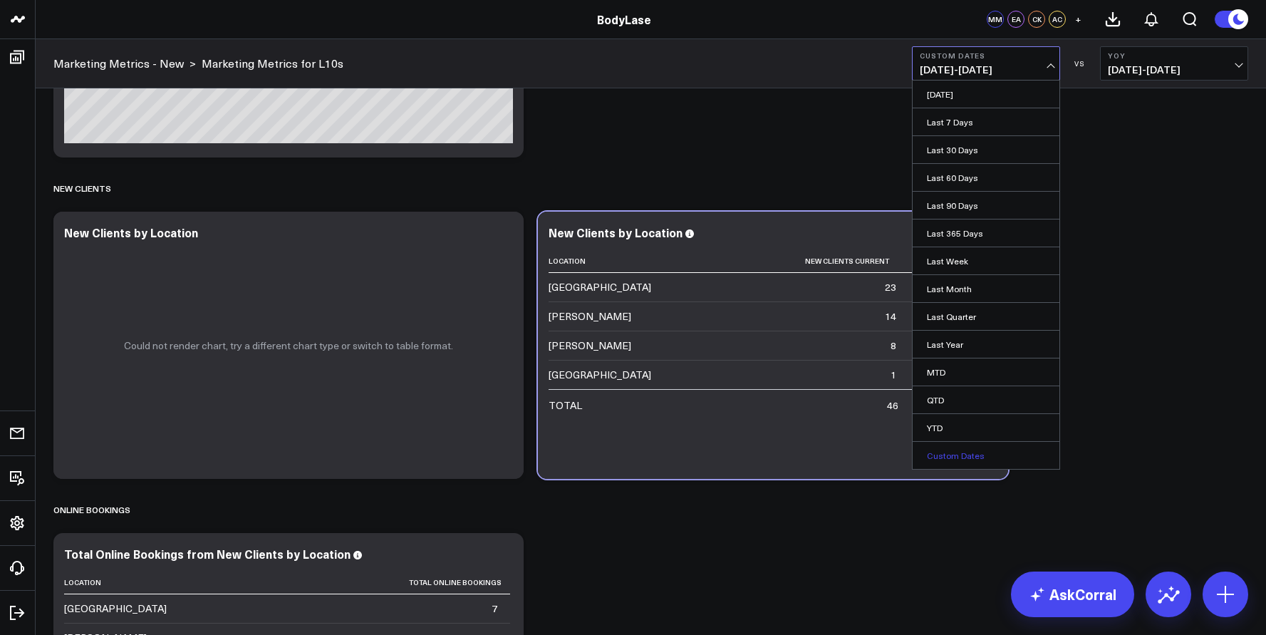
click at [954, 458] on link "Custom Dates" at bounding box center [986, 455] width 147 height 27
select select "7"
select select "2025"
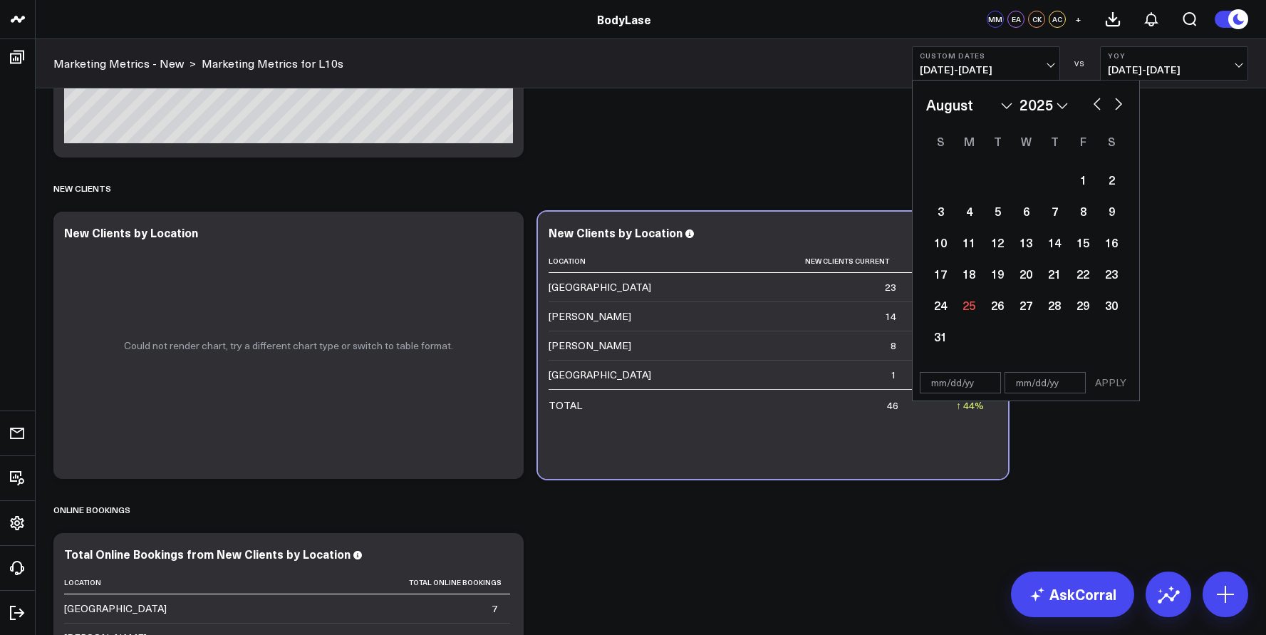
click at [971, 115] on div "January February March April May June July August September October November [D…" at bounding box center [1026, 223] width 200 height 258
click at [970, 102] on select "January February March April May June July August September October November De…" at bounding box center [969, 104] width 86 height 21
select select "6"
select select "2025"
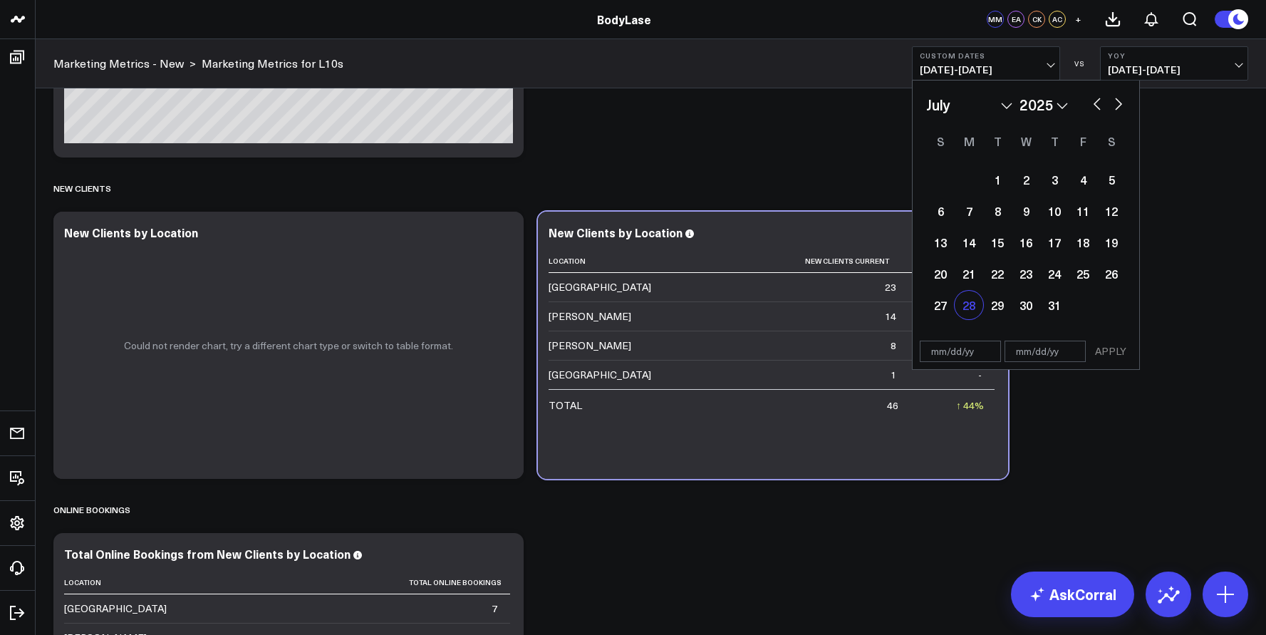
click at [969, 308] on div "28" at bounding box center [969, 305] width 29 height 29
type input "[DATE]"
select select "6"
select select "2025"
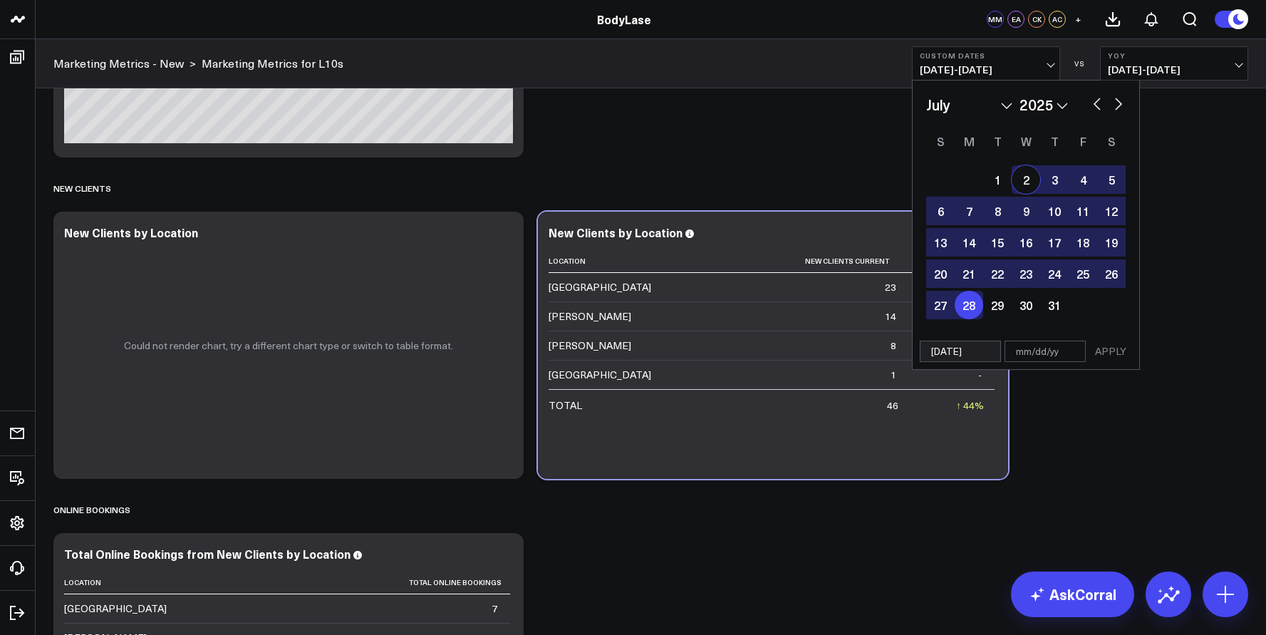
click at [1119, 105] on button "button" at bounding box center [1119, 102] width 14 height 17
select select "7"
select select "2025"
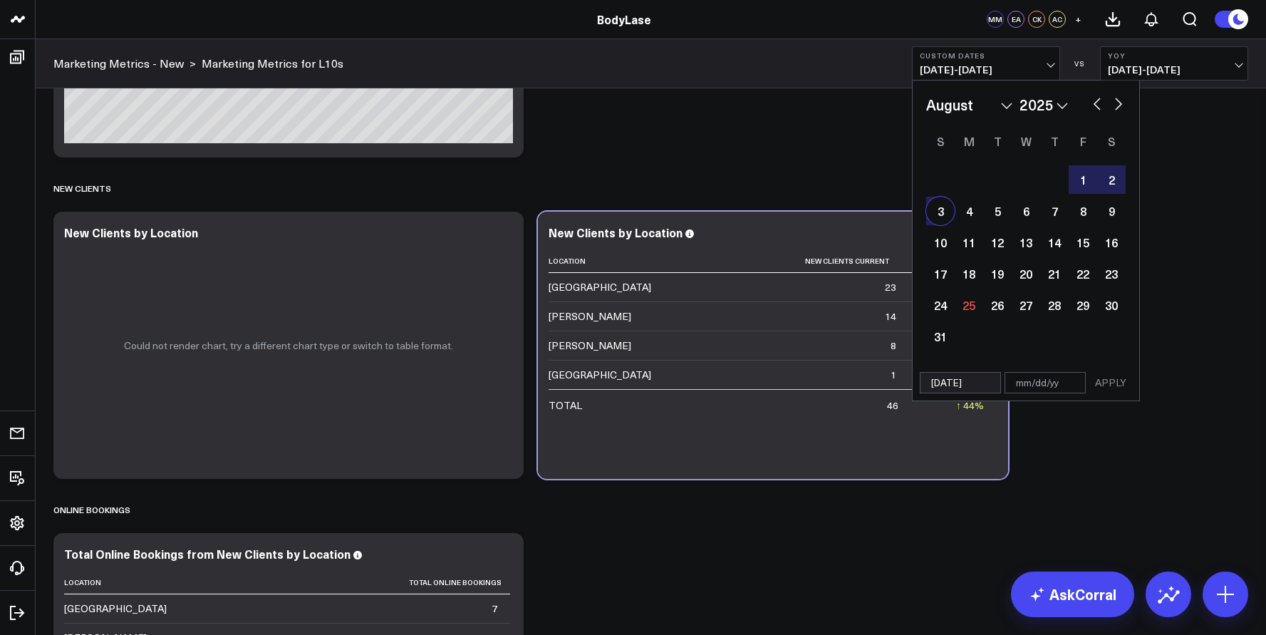
click at [939, 213] on div "3" at bounding box center [940, 211] width 29 height 29
type input "[DATE]"
select select "7"
select select "2025"
click at [1114, 383] on button "APPLY" at bounding box center [1111, 382] width 43 height 21
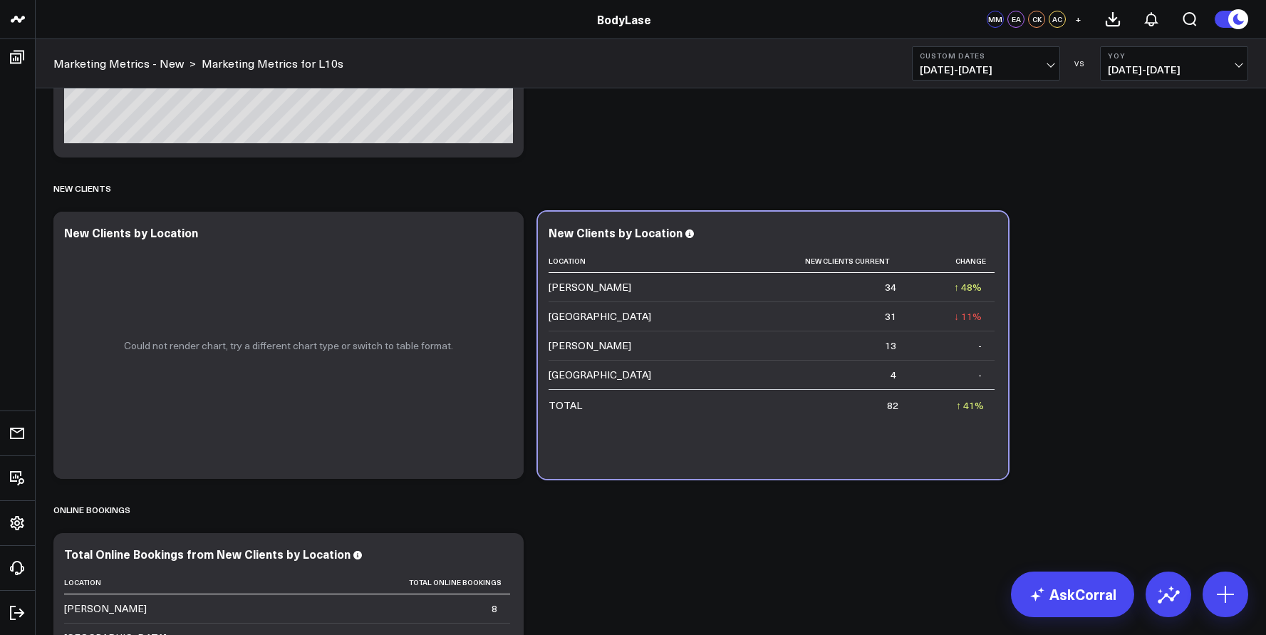
click at [1036, 65] on span "[DATE] - [DATE]" at bounding box center [986, 69] width 133 height 11
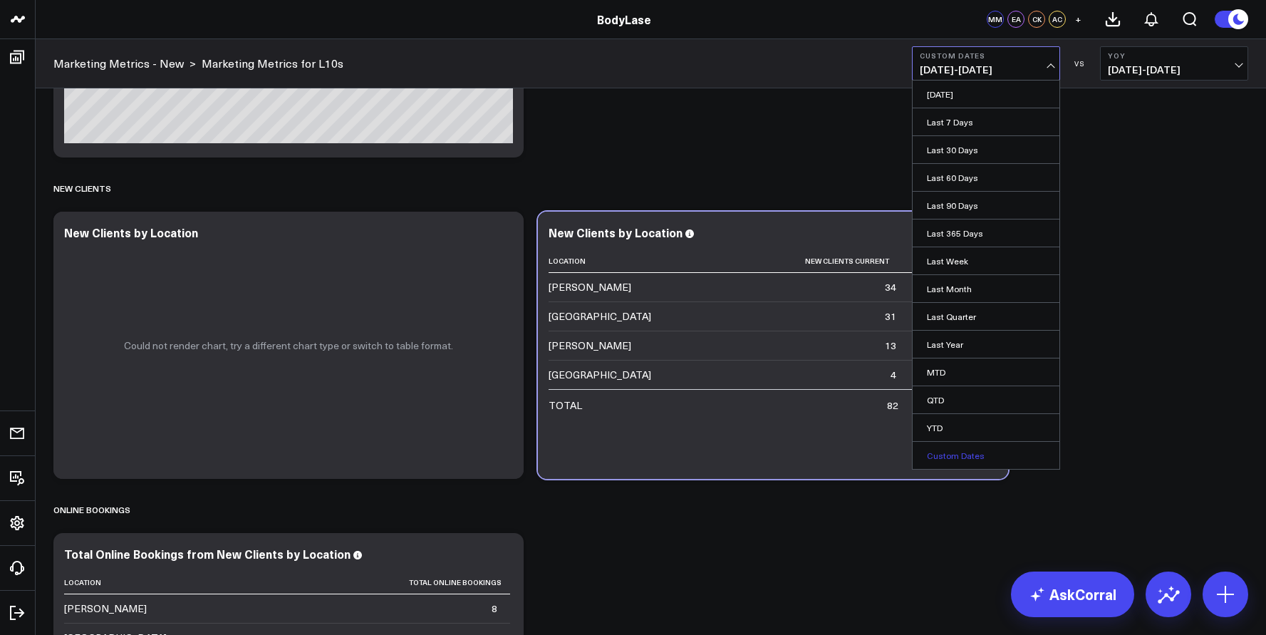
click at [959, 449] on link "Custom Dates" at bounding box center [986, 455] width 147 height 27
select select "7"
select select "2025"
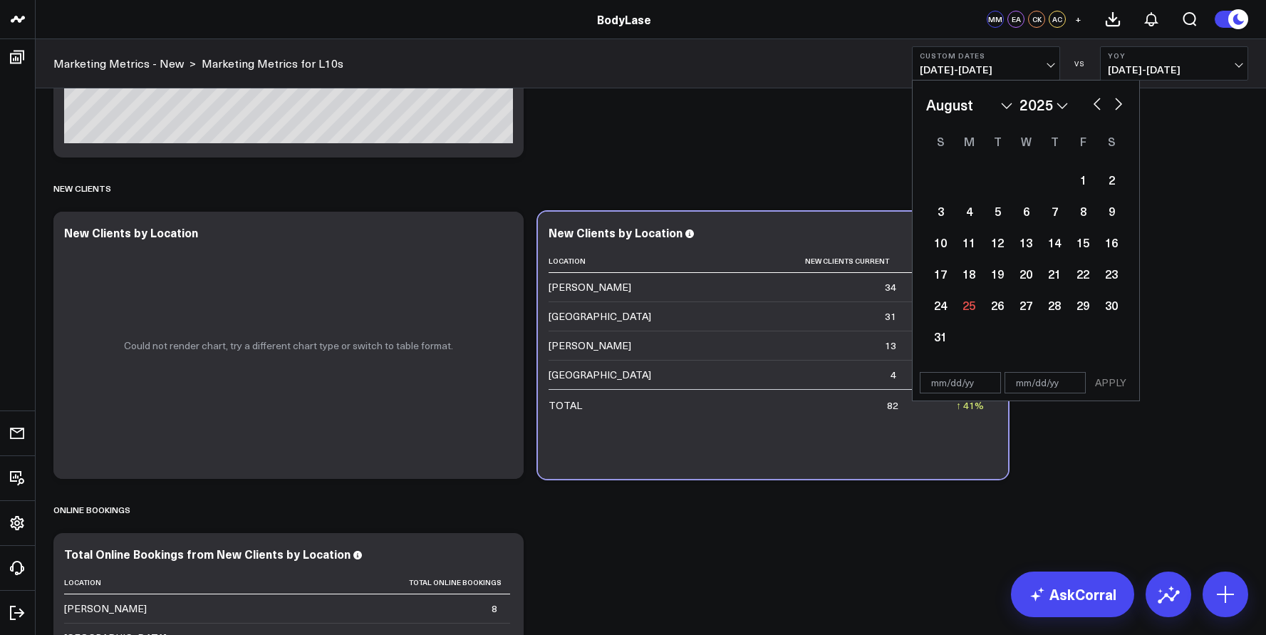
click at [996, 108] on select "January February March April May June July August September October November De…" at bounding box center [969, 104] width 86 height 21
select select "6"
select select "2025"
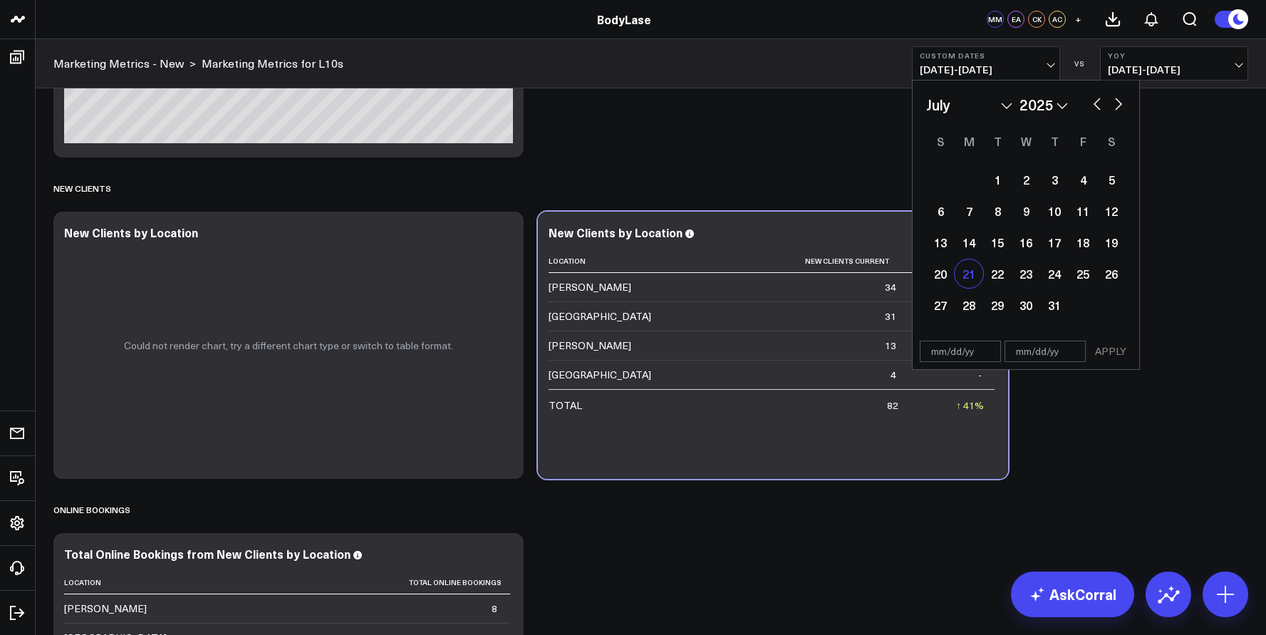
click at [966, 274] on div "21" at bounding box center [969, 273] width 29 height 29
type input "[DATE]"
select select "6"
select select "2025"
click at [948, 299] on div "27" at bounding box center [940, 305] width 29 height 29
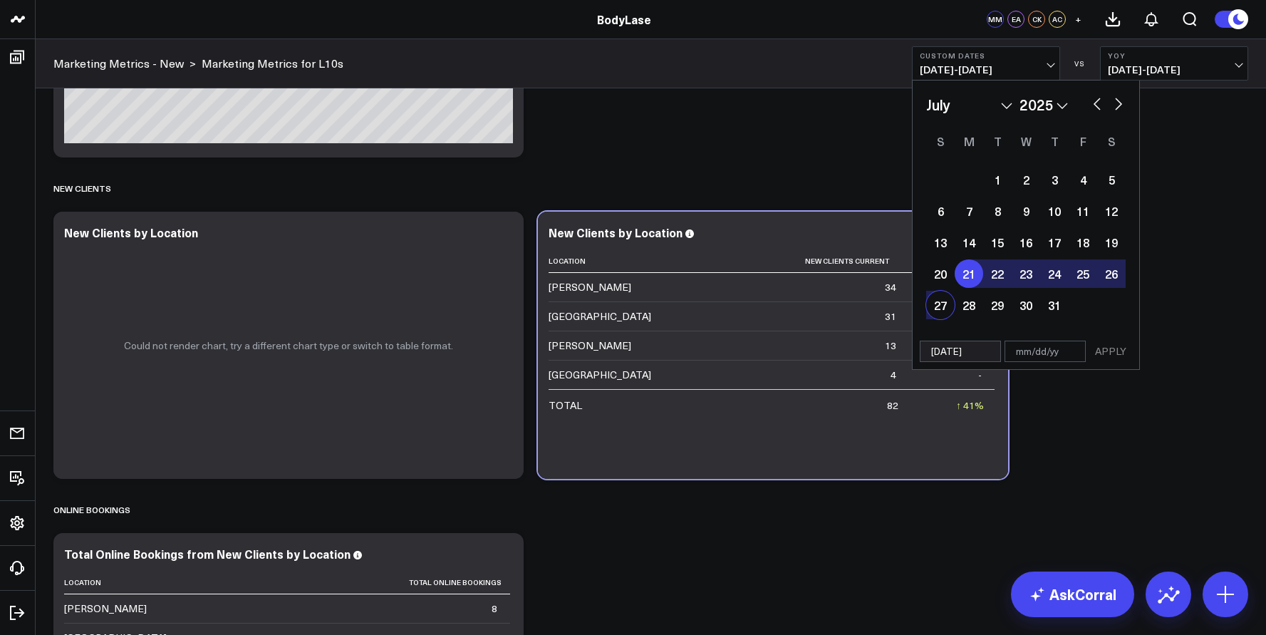
type input "[DATE]"
select select "6"
select select "2025"
click at [1117, 349] on button "APPLY" at bounding box center [1111, 351] width 43 height 21
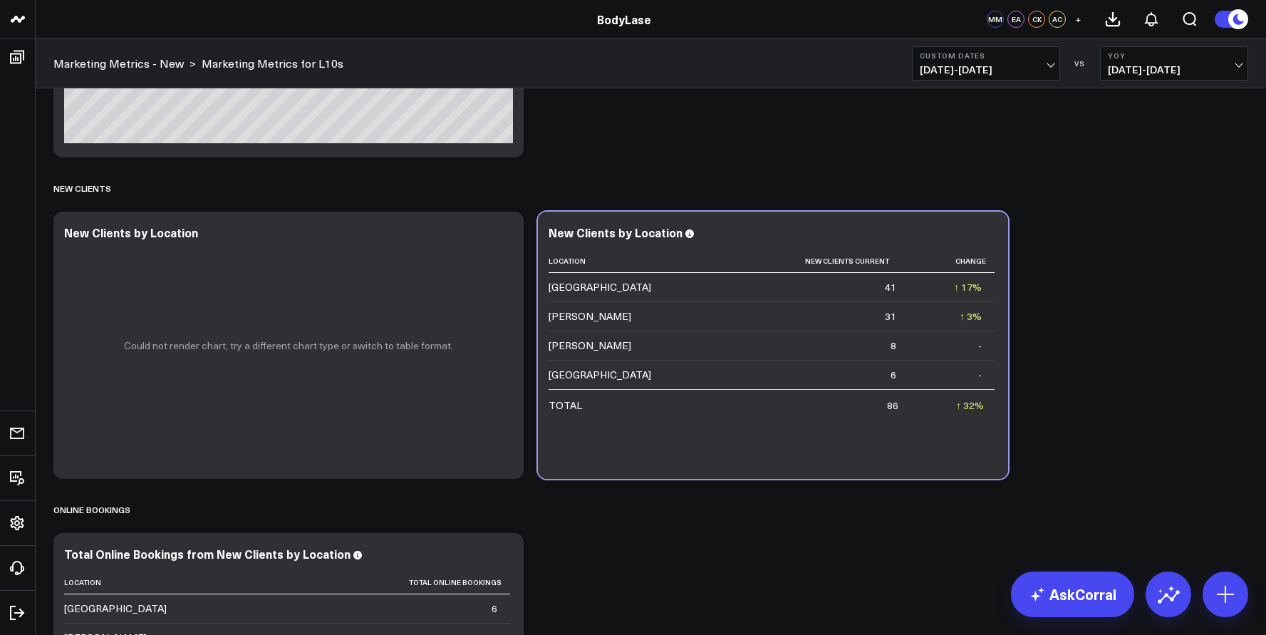
click at [993, 64] on span "[DATE] - [DATE]" at bounding box center [986, 69] width 133 height 11
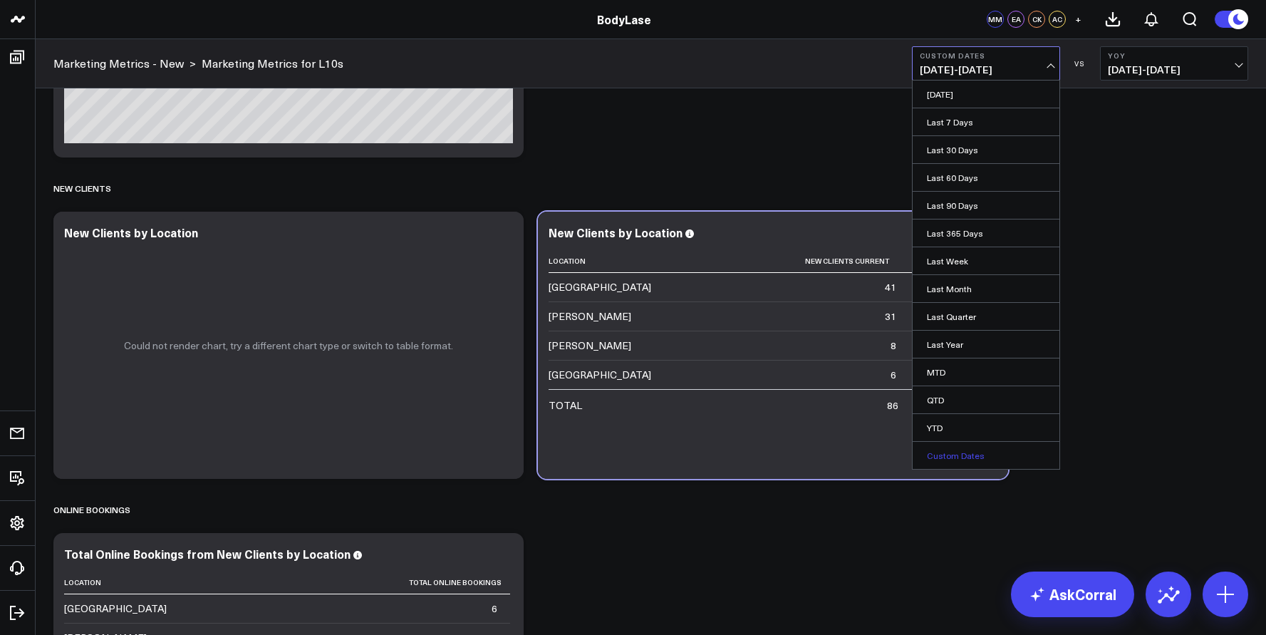
click at [942, 453] on link "Custom Dates" at bounding box center [986, 455] width 147 height 27
select select "7"
select select "2025"
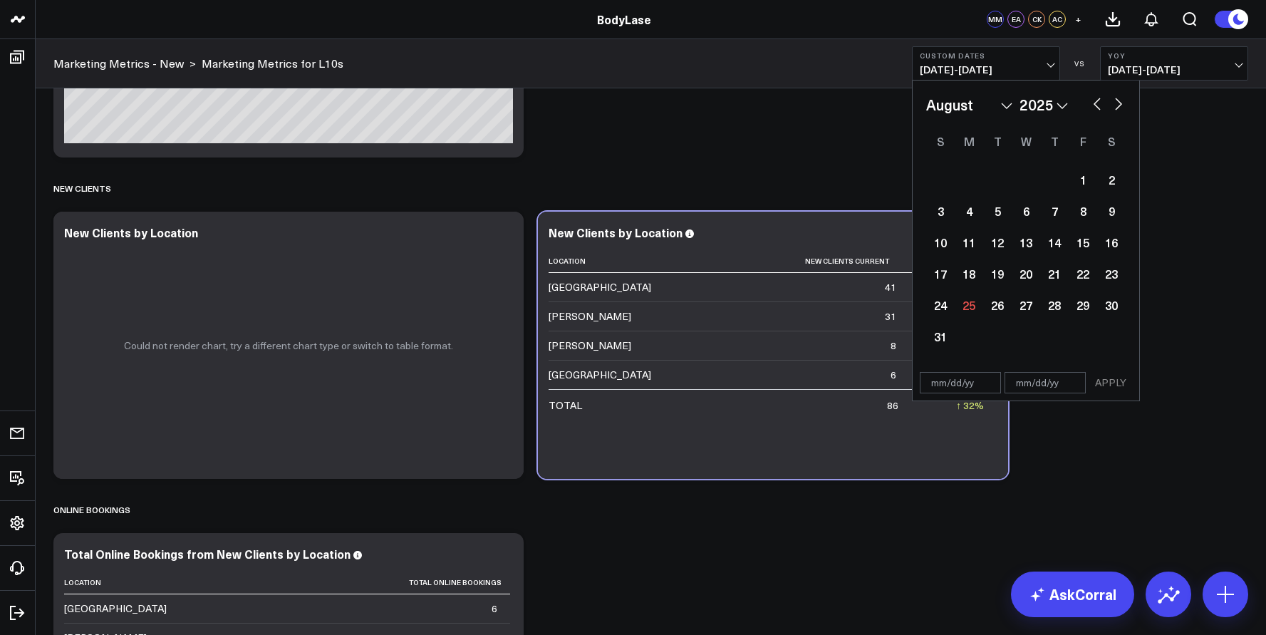
click at [972, 109] on select "January February March April May June July August September October November De…" at bounding box center [969, 104] width 86 height 21
select select "6"
select select "2025"
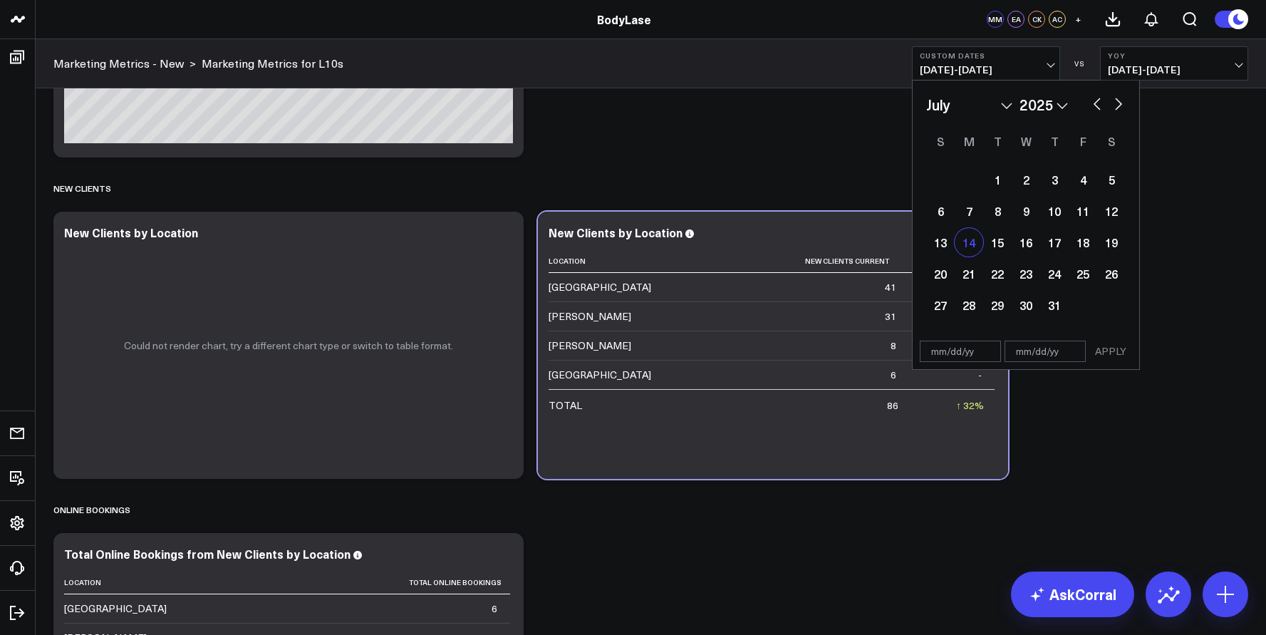
click at [969, 253] on div "14" at bounding box center [969, 242] width 29 height 29
type input "[DATE]"
select select "6"
select select "2025"
click at [944, 282] on div "20" at bounding box center [940, 273] width 29 height 29
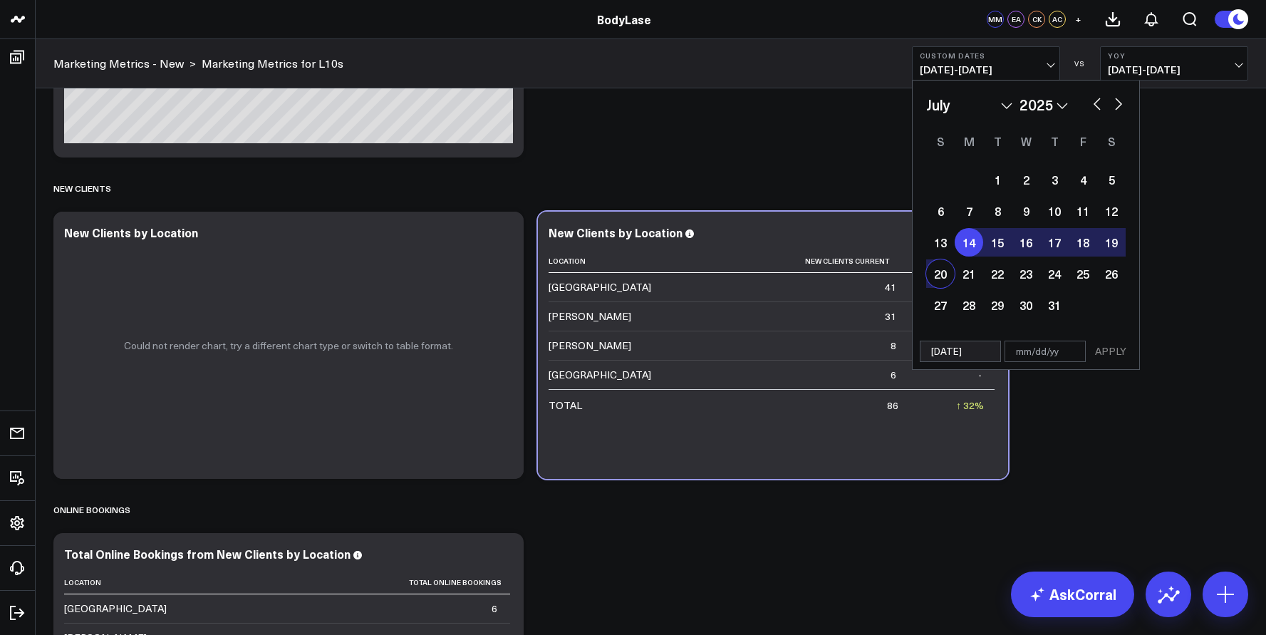
type input "[DATE]"
select select "6"
select select "2025"
click at [1115, 347] on button "APPLY" at bounding box center [1111, 351] width 43 height 21
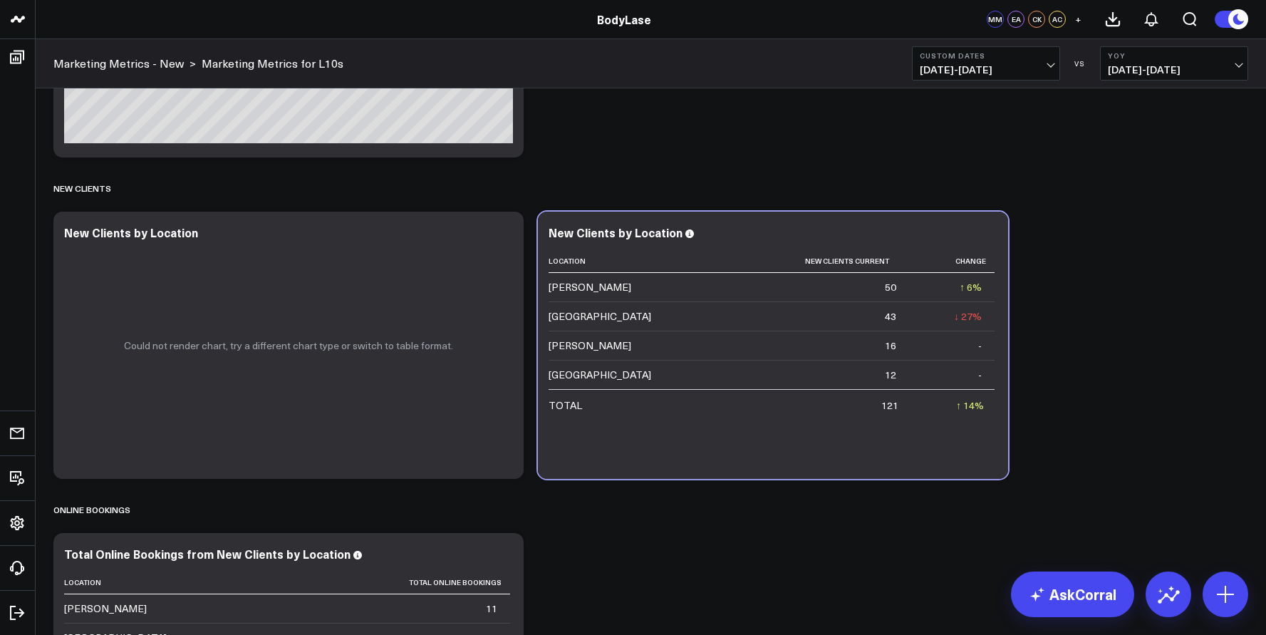
click at [1023, 62] on button "Custom Dates [DATE] - [DATE]" at bounding box center [986, 63] width 148 height 34
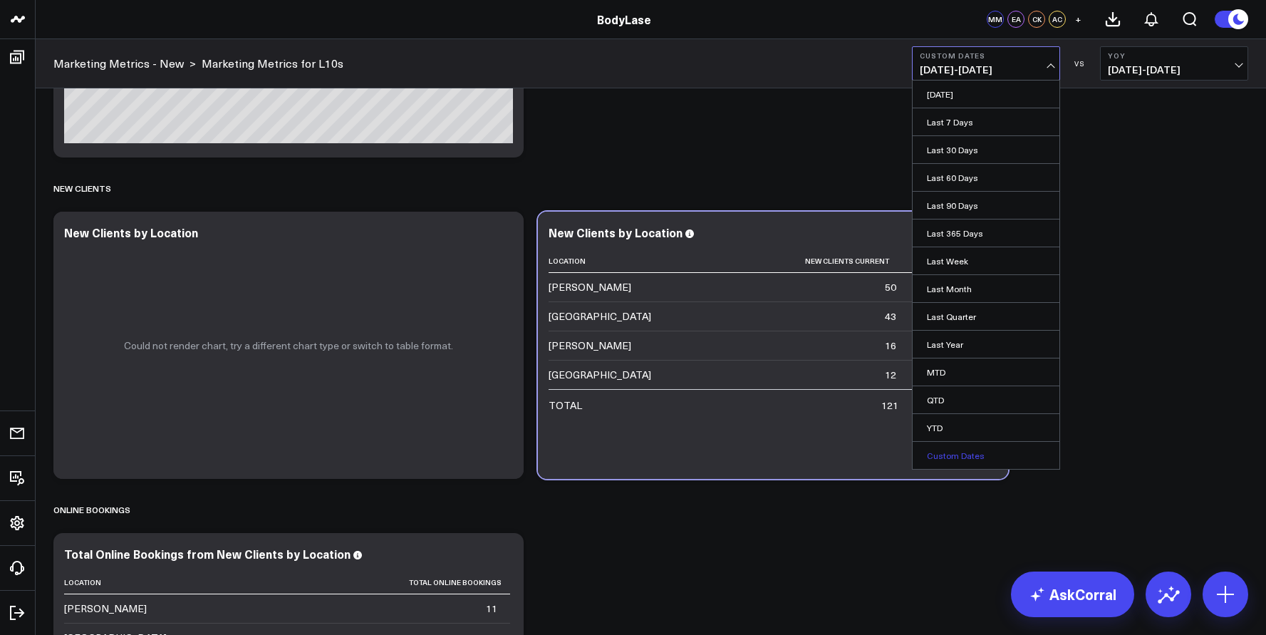
click at [951, 458] on link "Custom Dates" at bounding box center [986, 455] width 147 height 27
select select "7"
select select "2025"
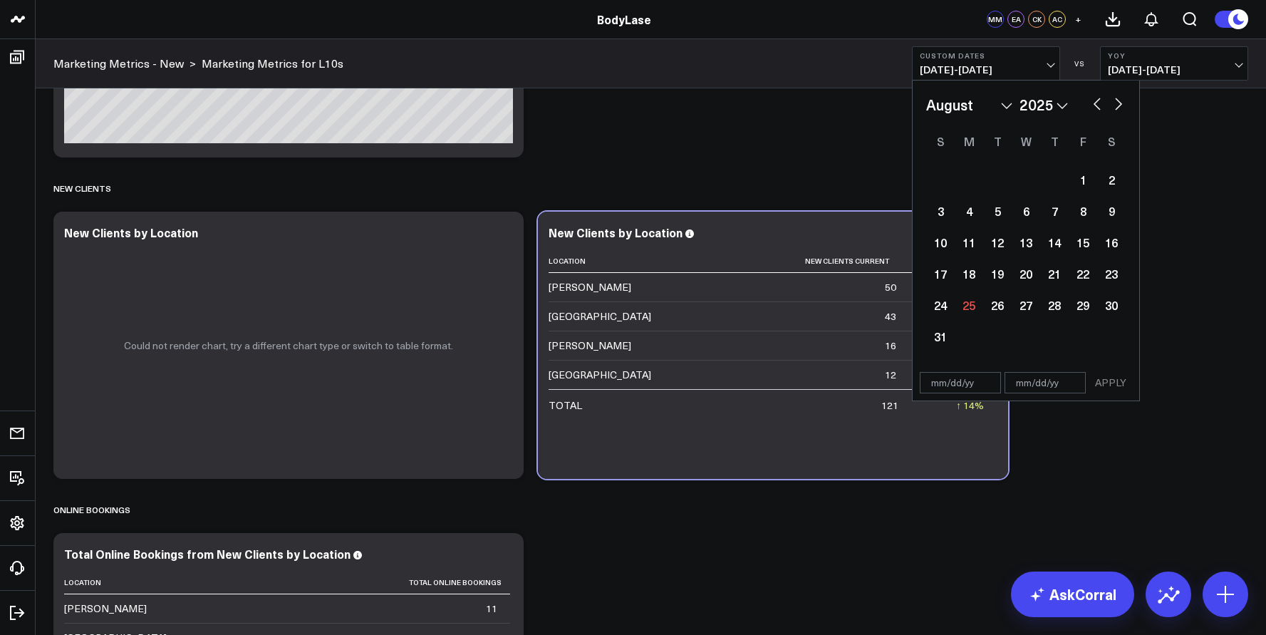
click at [981, 108] on select "January February March April May June July August September October November De…" at bounding box center [969, 104] width 86 height 21
select select "6"
select select "2025"
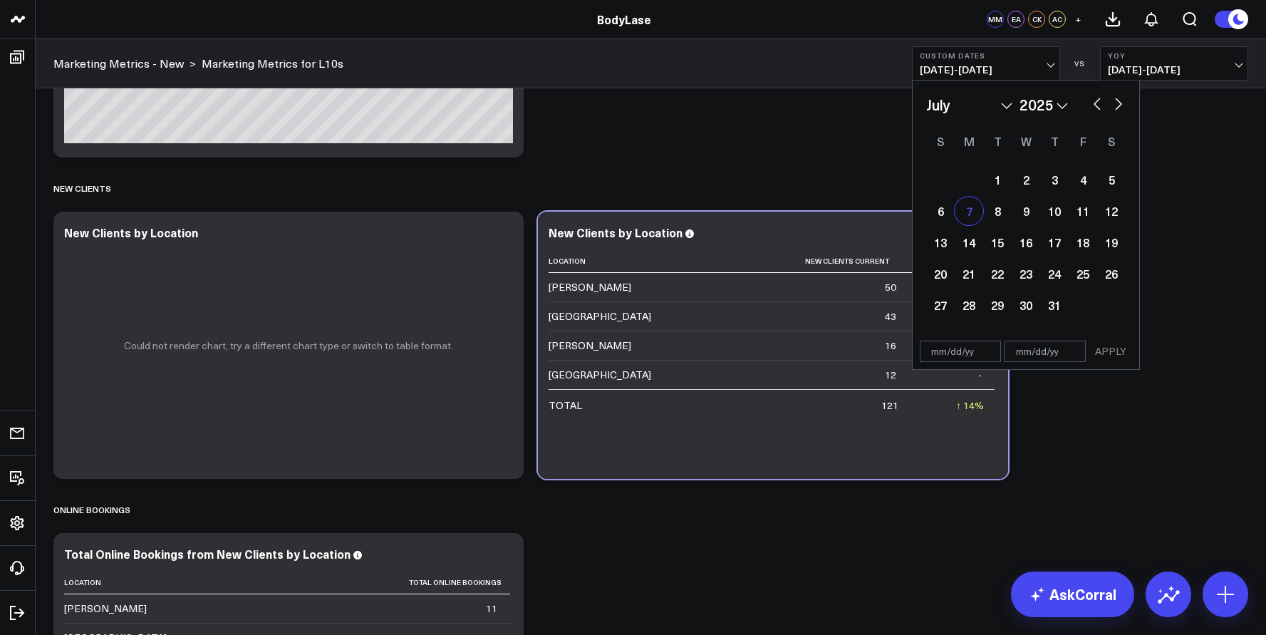
click at [971, 211] on div "7" at bounding box center [969, 211] width 29 height 29
type input "[DATE]"
select select "6"
select select "2025"
click at [946, 239] on div "13" at bounding box center [940, 242] width 29 height 29
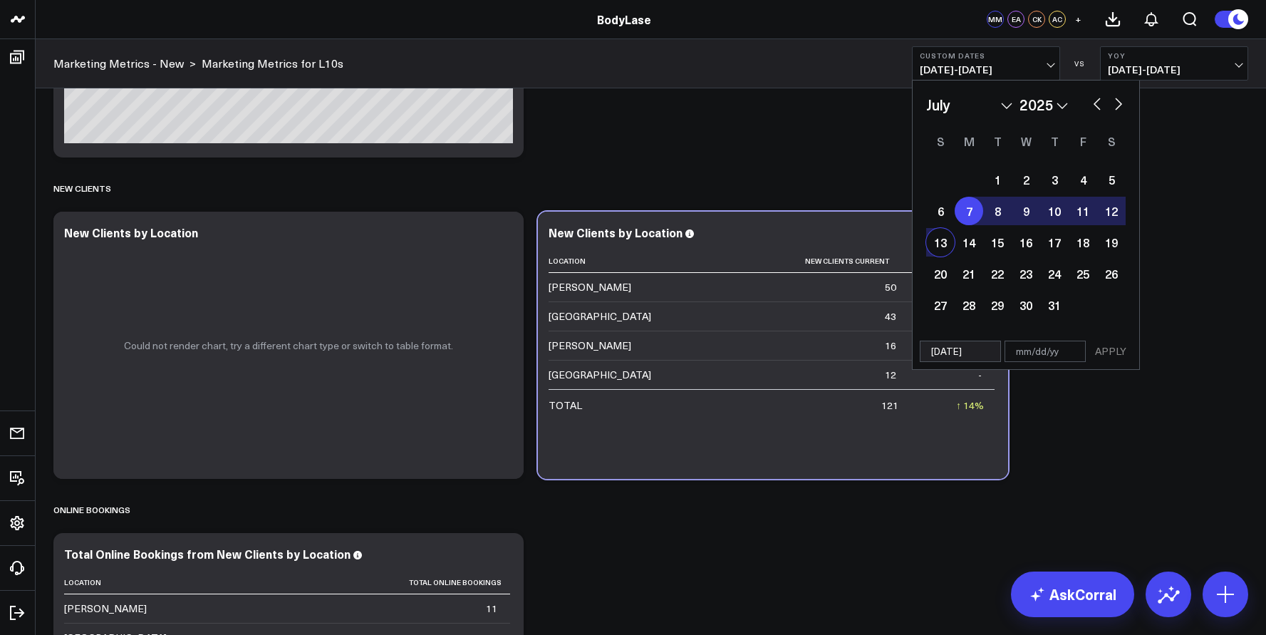
type input "[DATE]"
select select "6"
select select "2025"
click at [1104, 353] on button "APPLY" at bounding box center [1111, 351] width 43 height 21
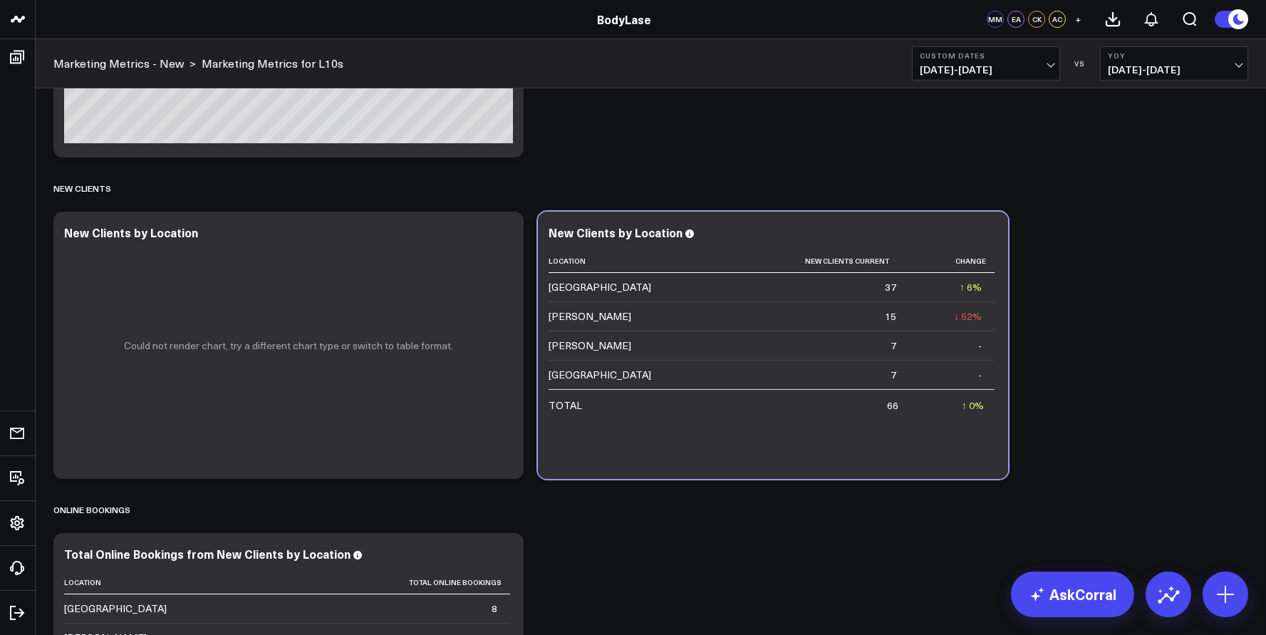
click at [993, 61] on button "Custom Dates [DATE] - [DATE]" at bounding box center [986, 63] width 148 height 34
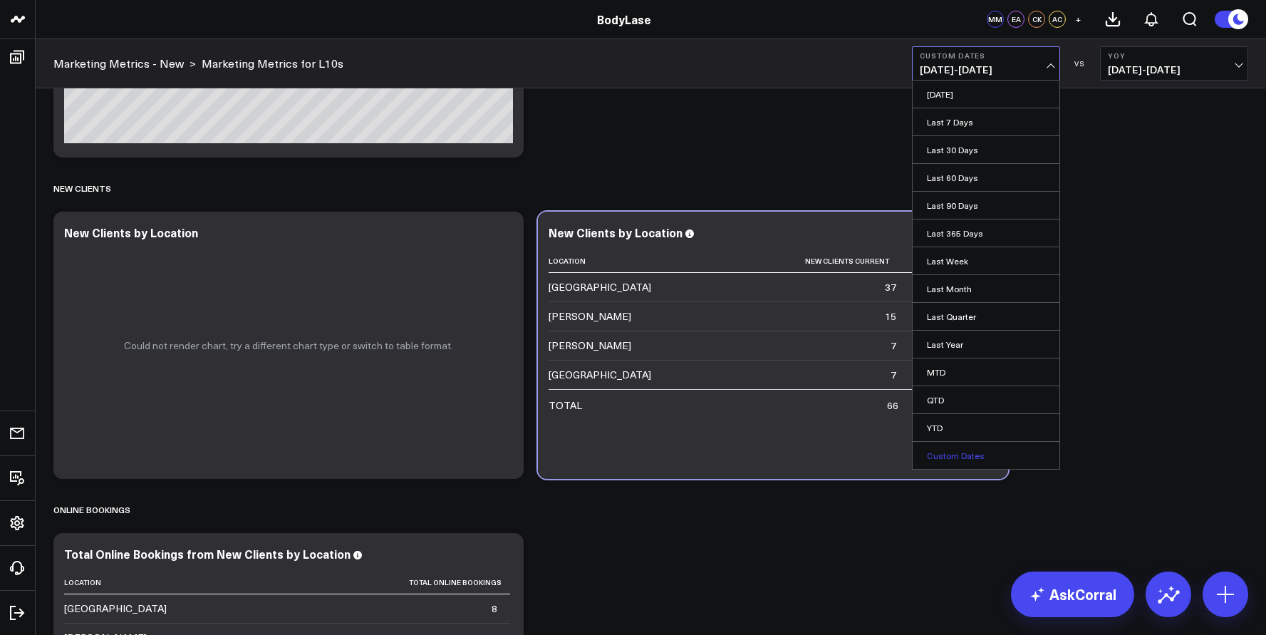
click at [955, 450] on link "Custom Dates" at bounding box center [986, 455] width 147 height 27
select select "7"
select select "2025"
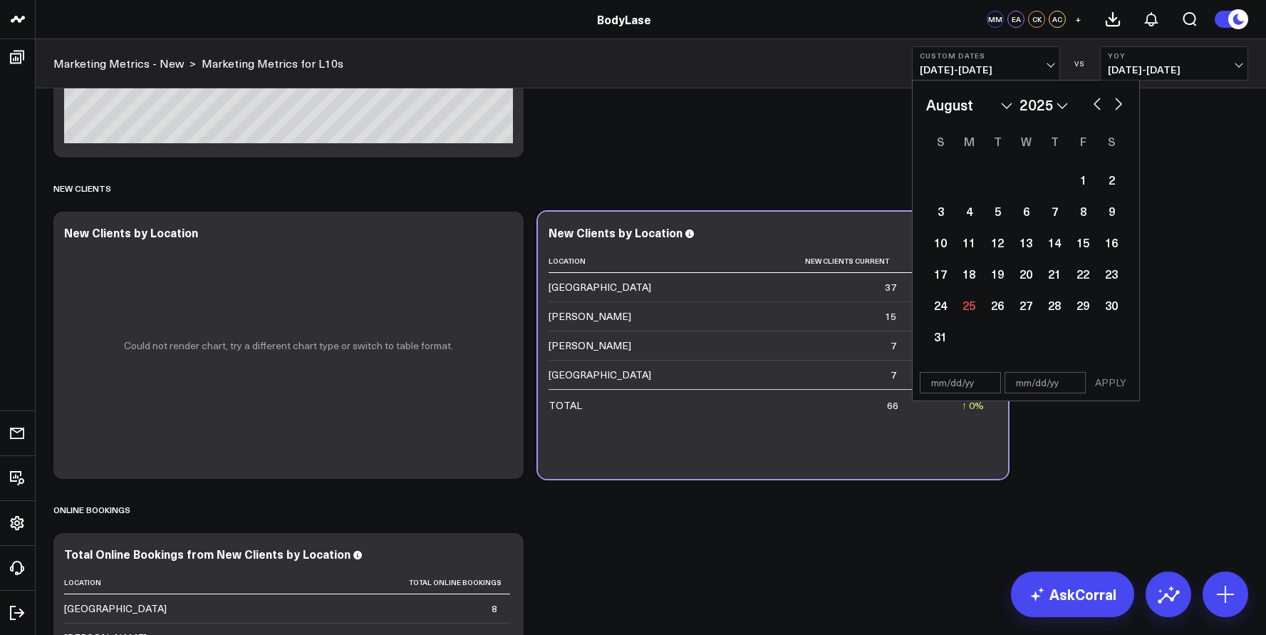
click at [963, 109] on select "January February March April May June July August September October November De…" at bounding box center [969, 104] width 86 height 21
select select "6"
select select "2025"
click at [972, 105] on select "January February March April May June July August September October November De…" at bounding box center [969, 104] width 86 height 21
select select "5"
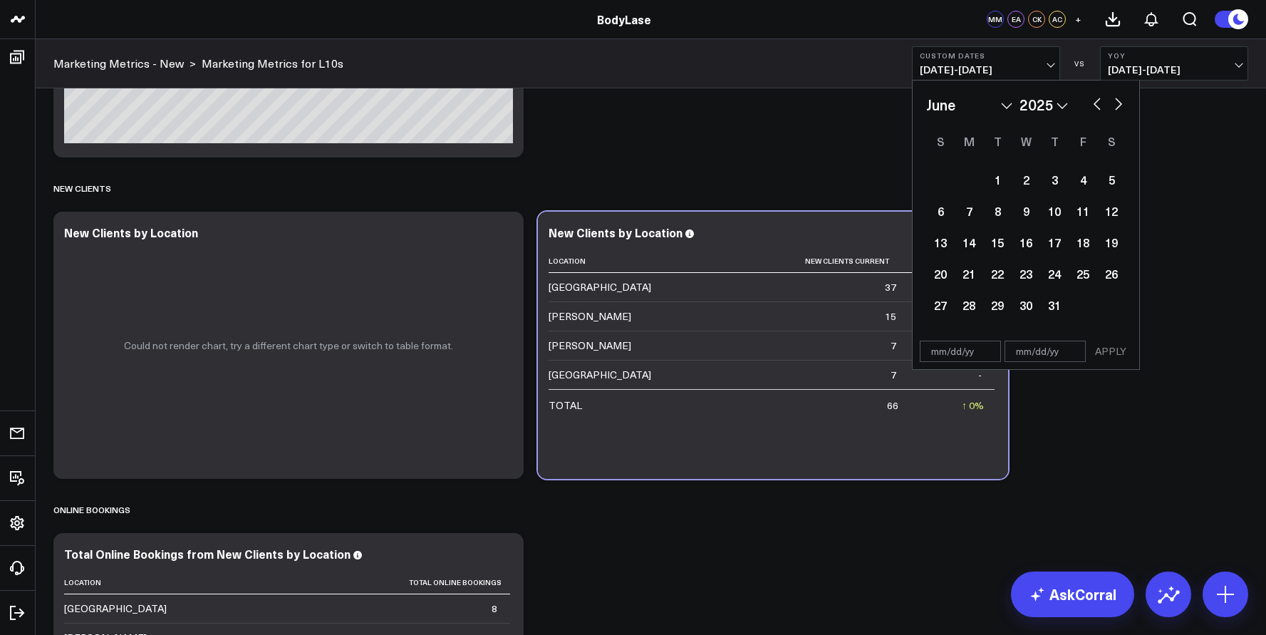
select select "2025"
click at [966, 306] on div "30" at bounding box center [969, 305] width 29 height 29
type input "[DATE]"
select select "5"
select select "2025"
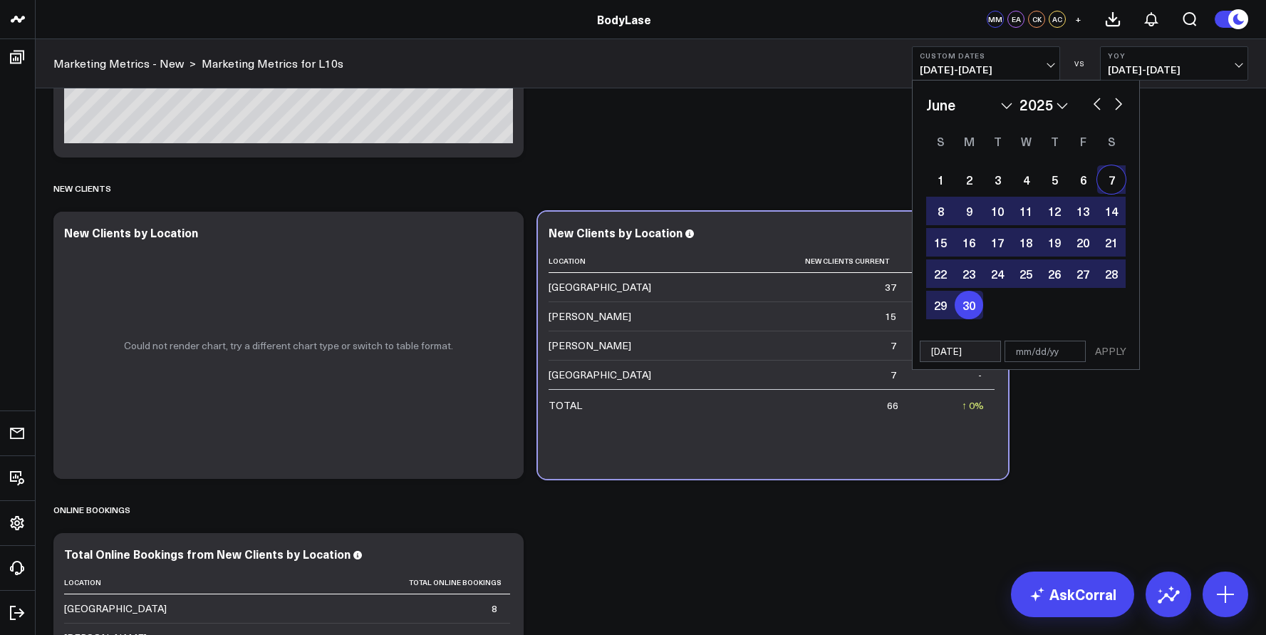
click at [1117, 101] on button "button" at bounding box center [1119, 102] width 14 height 17
select select "6"
select select "2025"
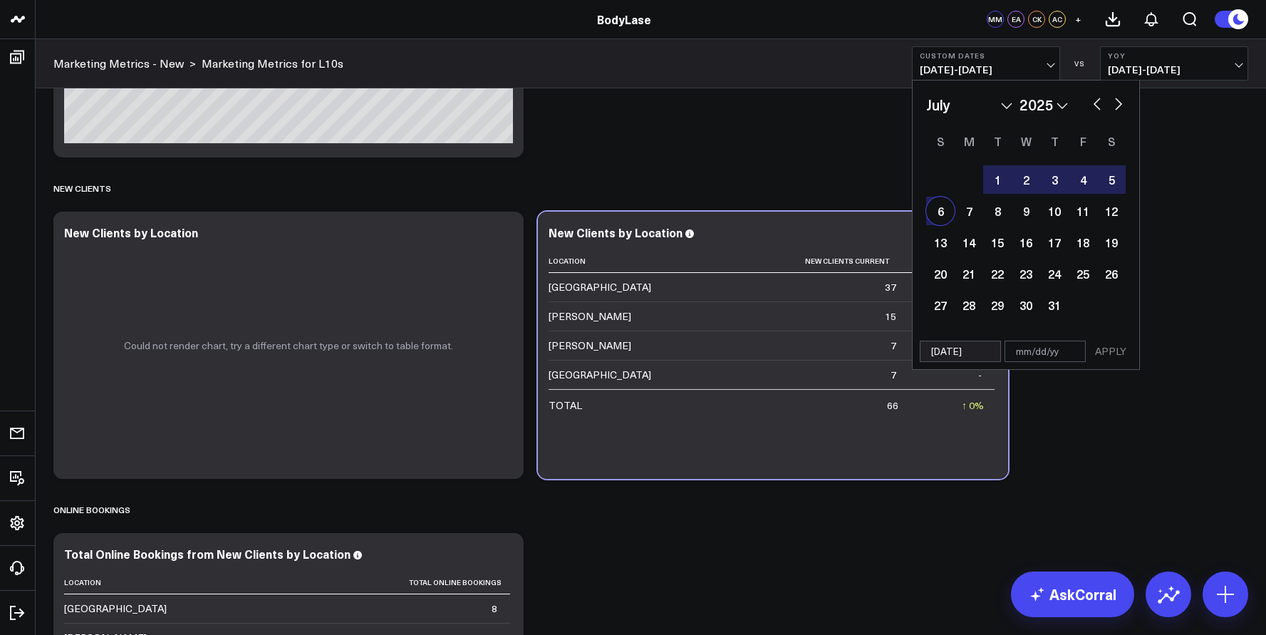
click at [946, 210] on div "6" at bounding box center [940, 211] width 29 height 29
type input "[DATE]"
select select "6"
select select "2025"
click at [1111, 352] on button "APPLY" at bounding box center [1111, 351] width 43 height 21
